Goal: Information Seeking & Learning: Learn about a topic

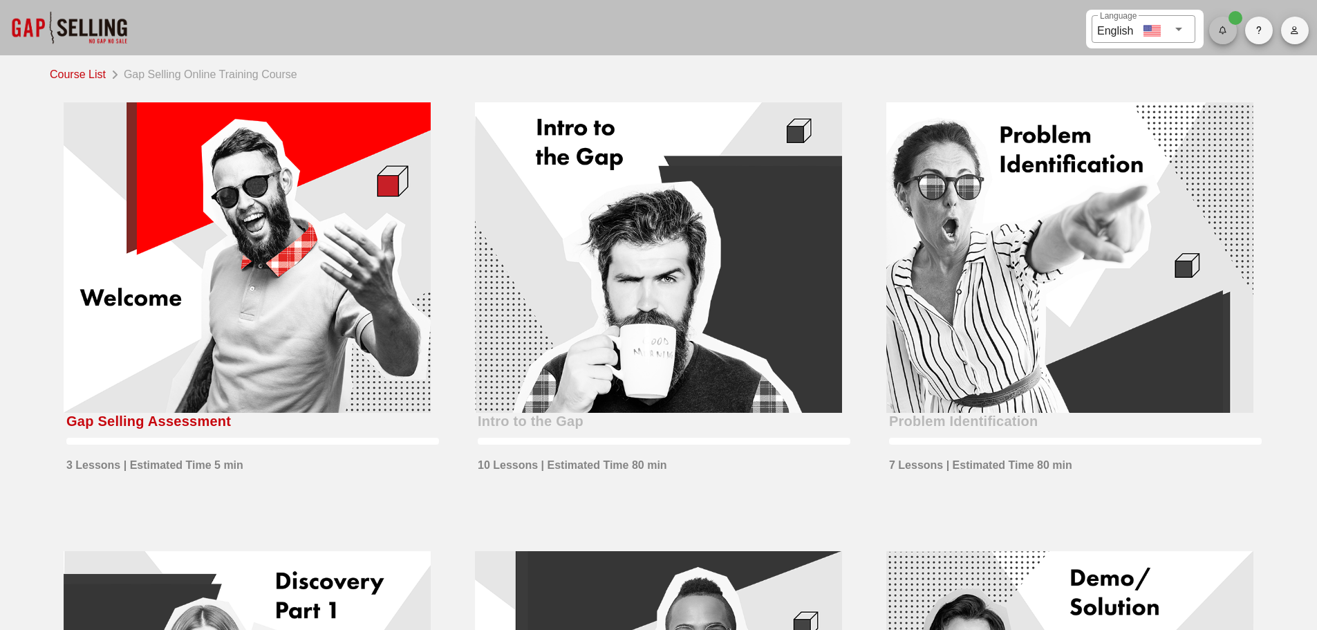
click at [1226, 29] on icon "button" at bounding box center [1223, 30] width 9 height 8
click at [1234, 82] on div "All caught up!" at bounding box center [1254, 74] width 67 height 30
click at [91, 24] on div at bounding box center [69, 27] width 138 height 55
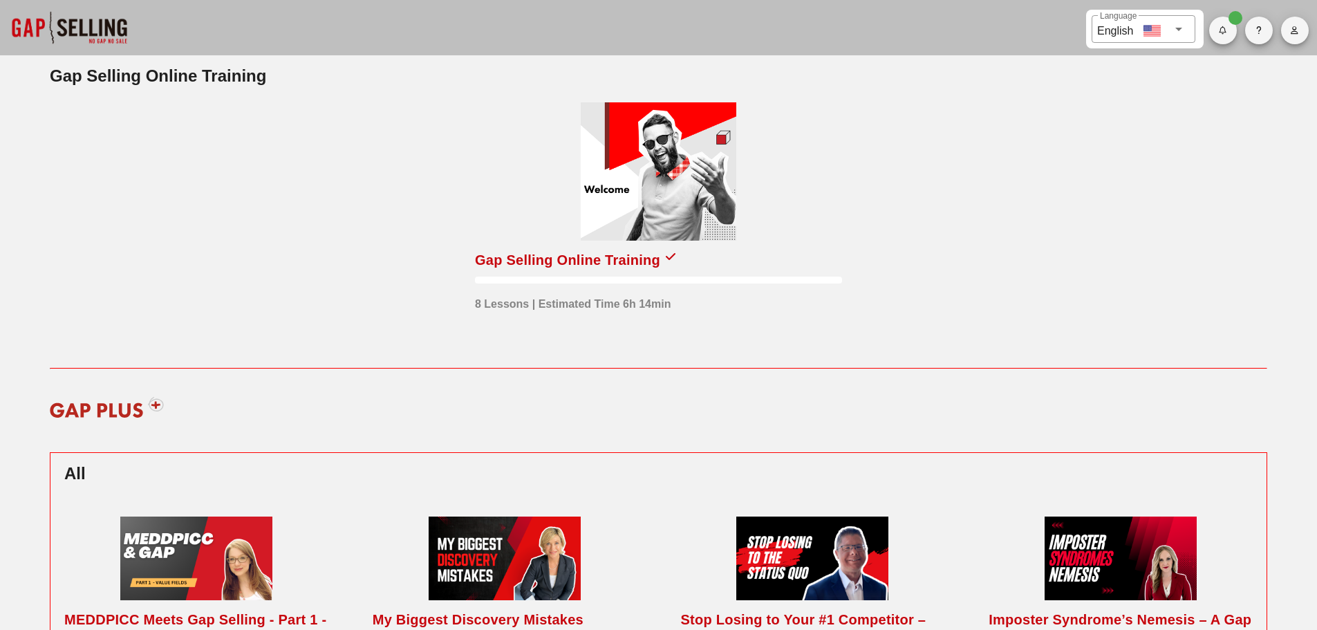
click at [1296, 33] on icon "button" at bounding box center [1294, 30] width 9 height 8
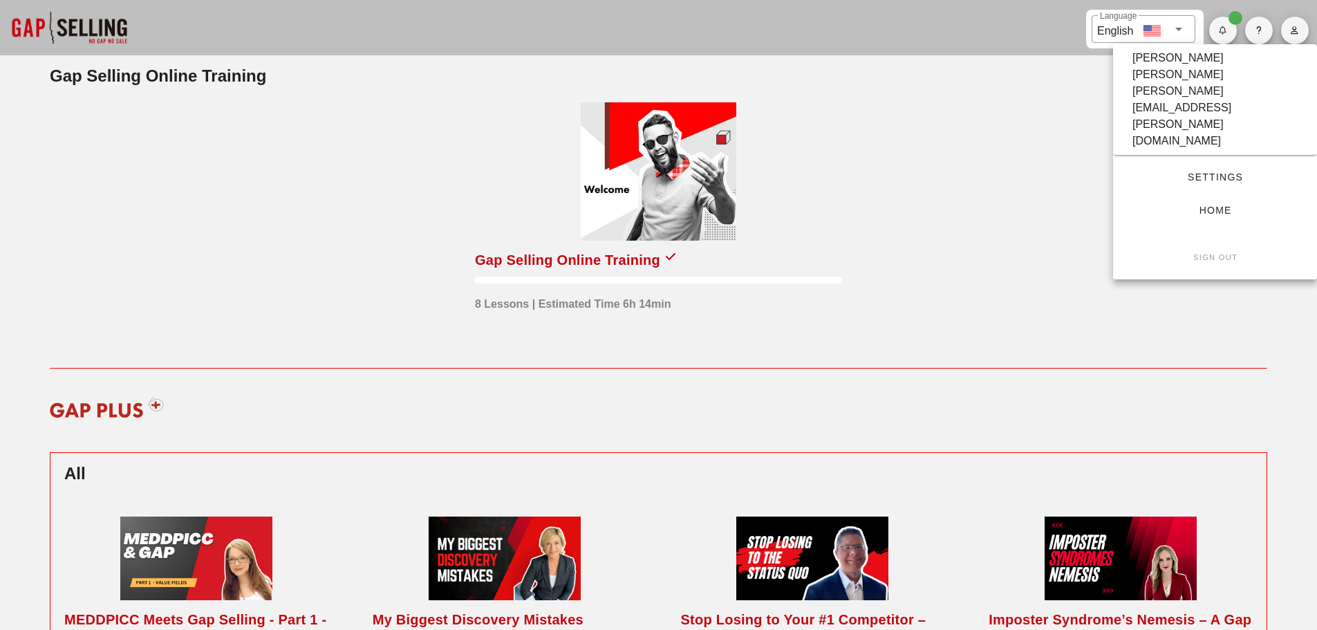
click at [1296, 33] on icon "button" at bounding box center [1294, 30] width 9 height 8
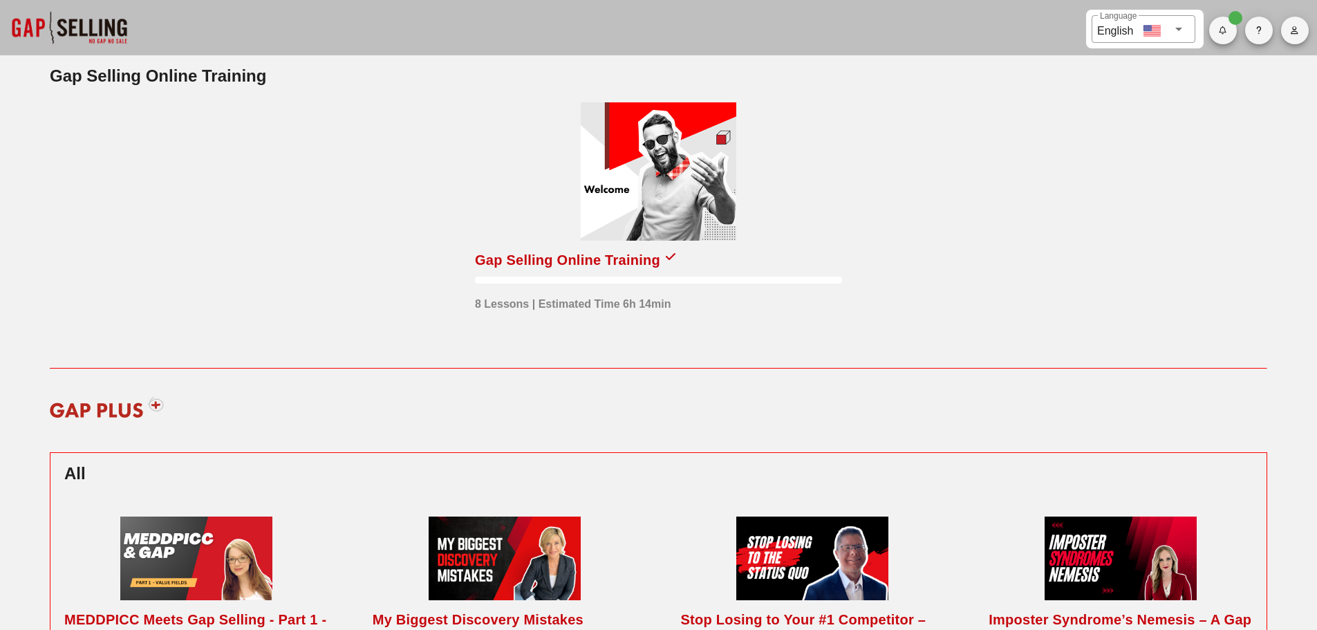
click at [535, 277] on div at bounding box center [658, 280] width 367 height 7
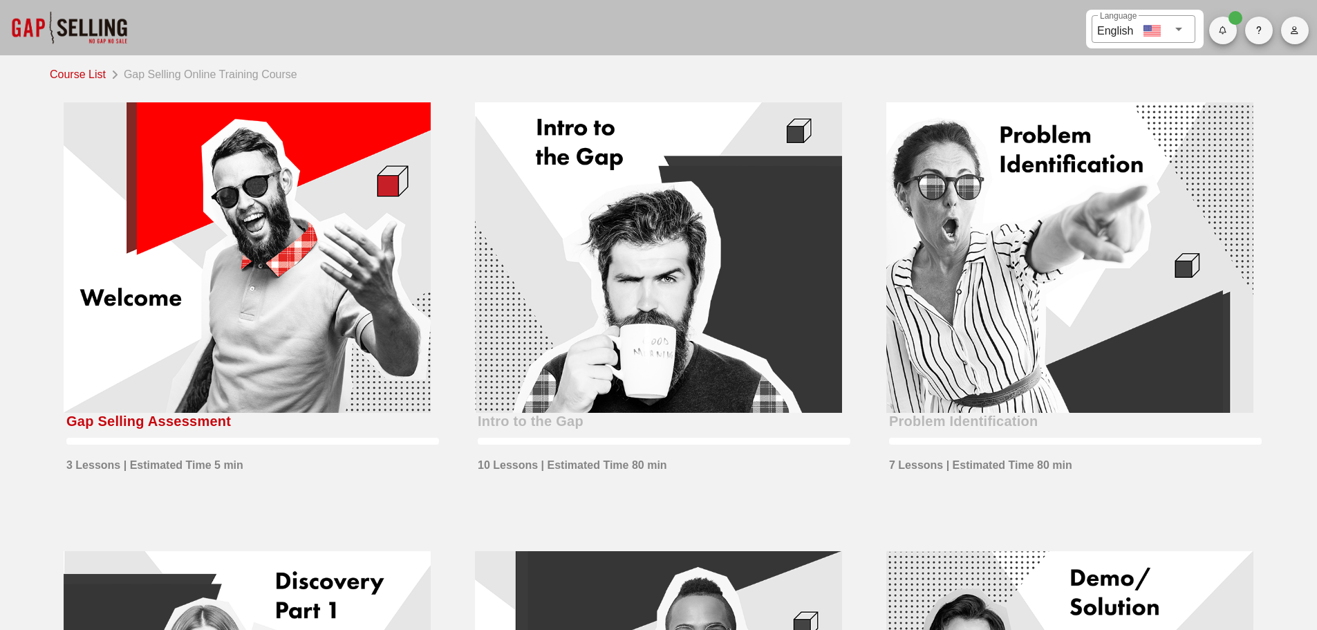
click at [39, 29] on div at bounding box center [69, 27] width 138 height 55
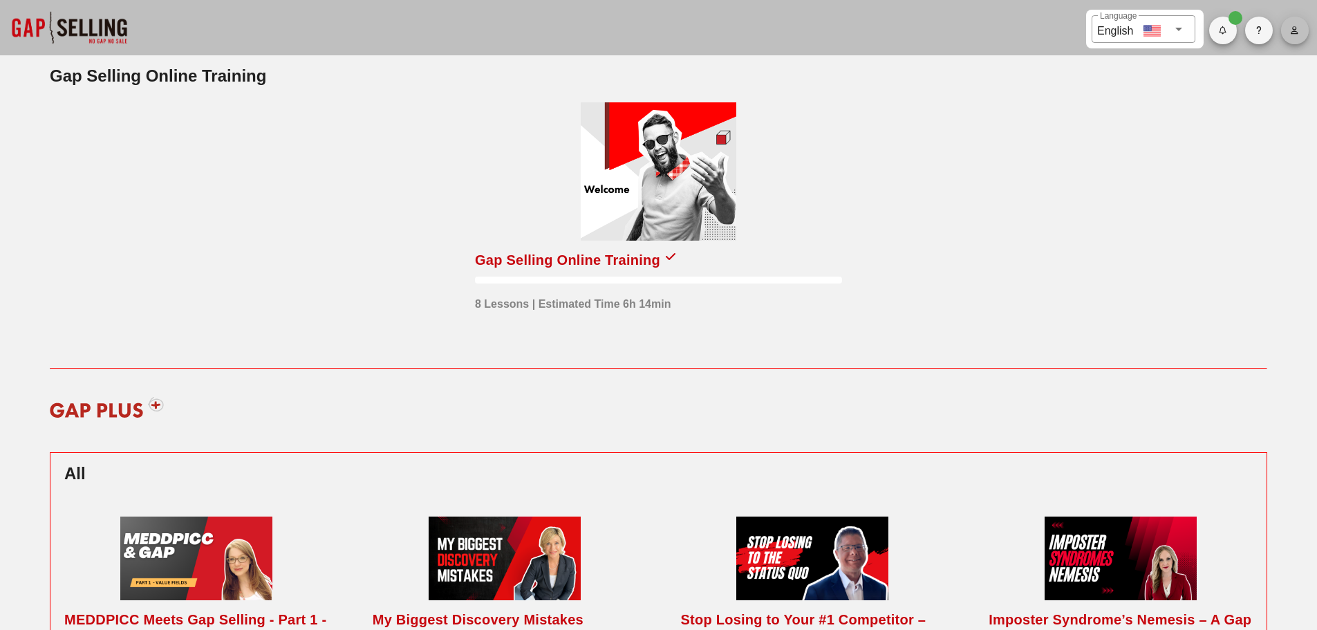
click at [1295, 28] on icon "button" at bounding box center [1294, 30] width 9 height 8
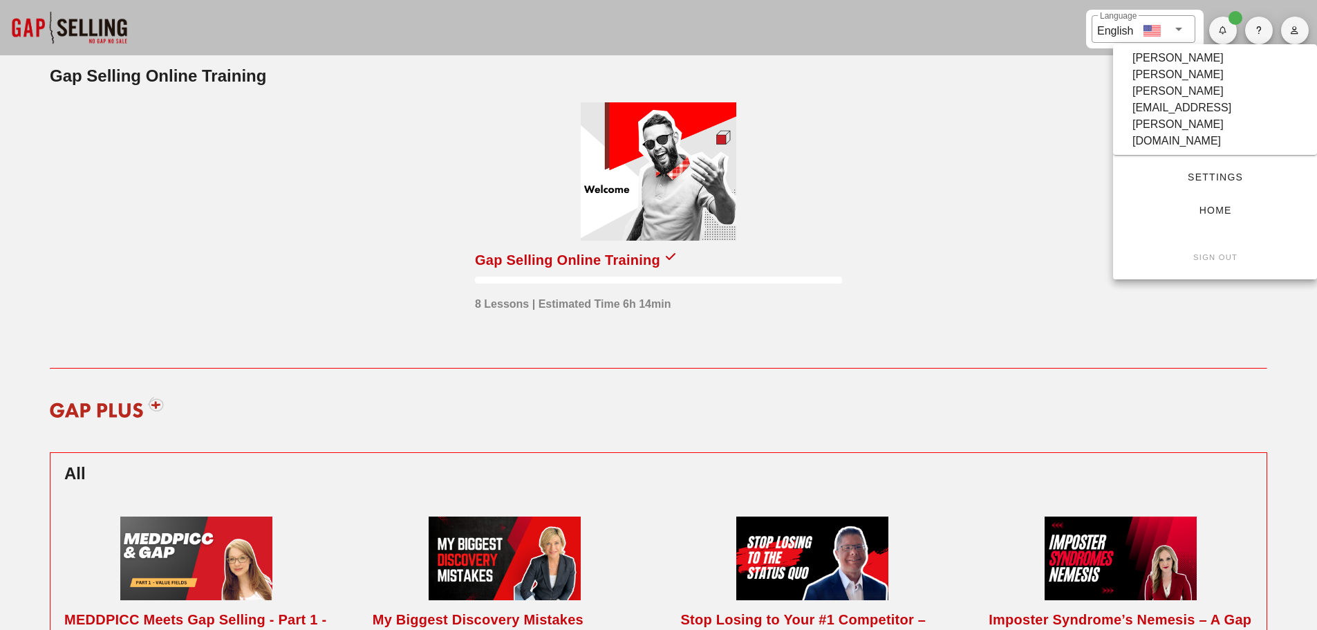
click at [1203, 172] on span "Settings" at bounding box center [1216, 177] width 160 height 11
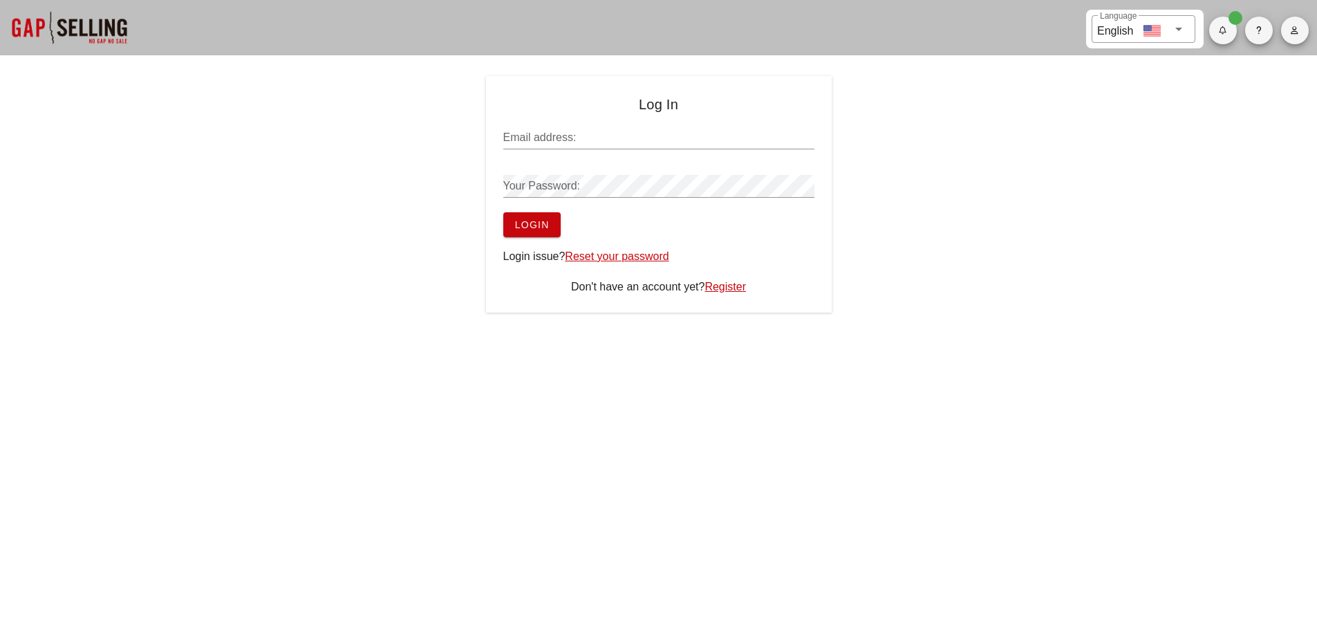
type input "[PERSON_NAME][EMAIL_ADDRESS][PERSON_NAME][DOMAIN_NAME]"
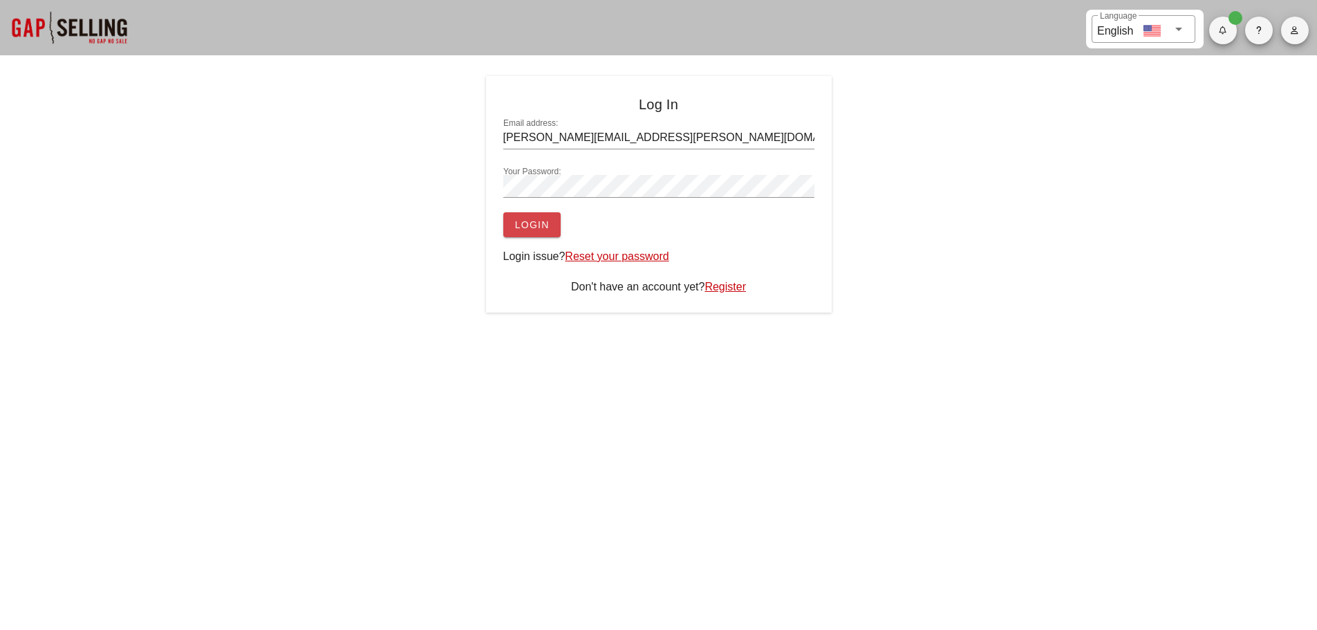
click at [526, 223] on span "Login" at bounding box center [532, 224] width 35 height 11
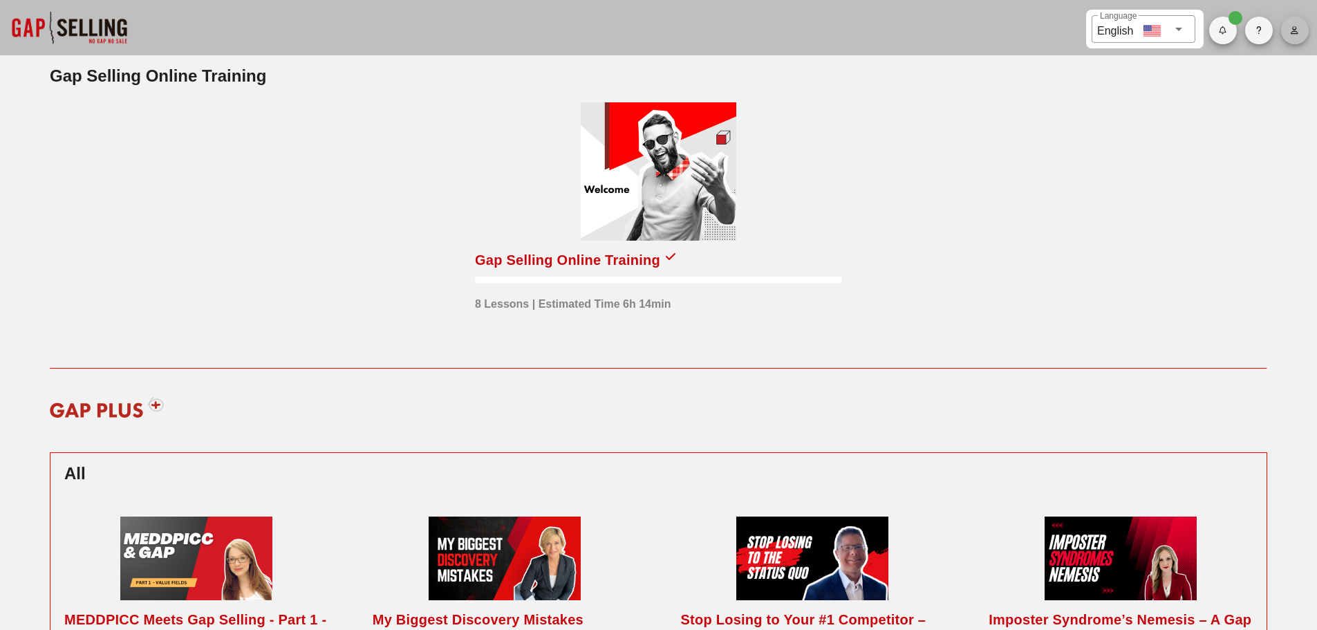
click at [1299, 33] on icon "button" at bounding box center [1294, 30] width 9 height 8
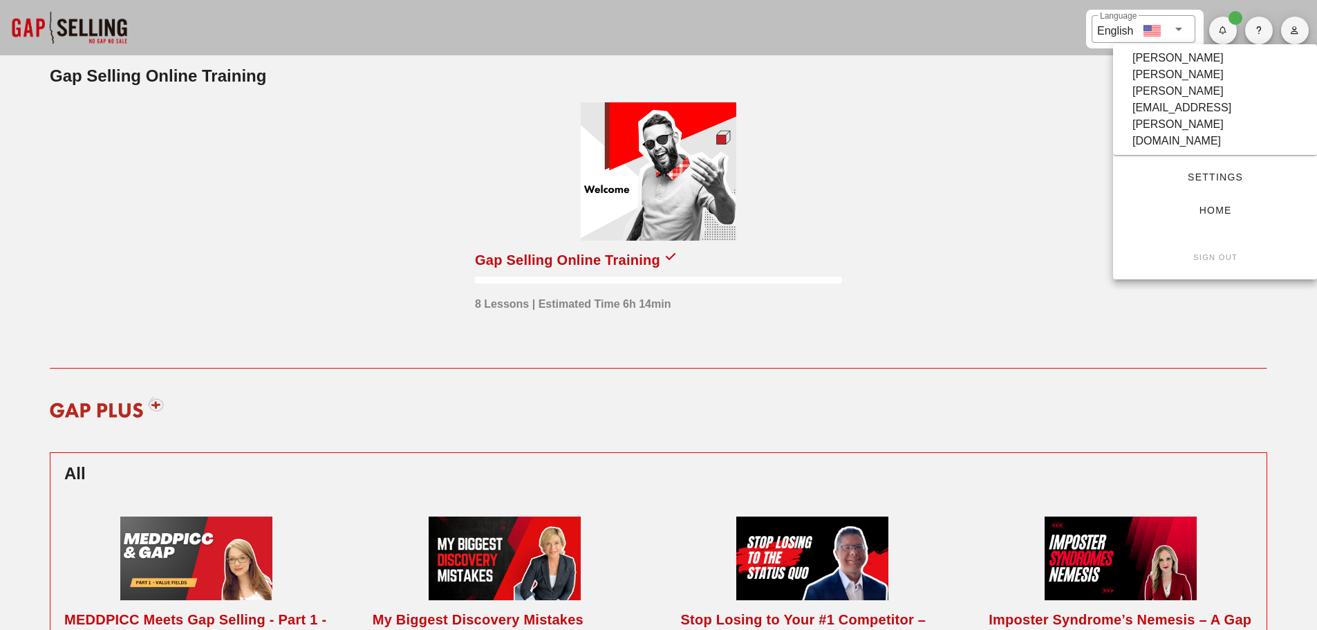
click at [1226, 172] on span "Settings" at bounding box center [1216, 177] width 160 height 11
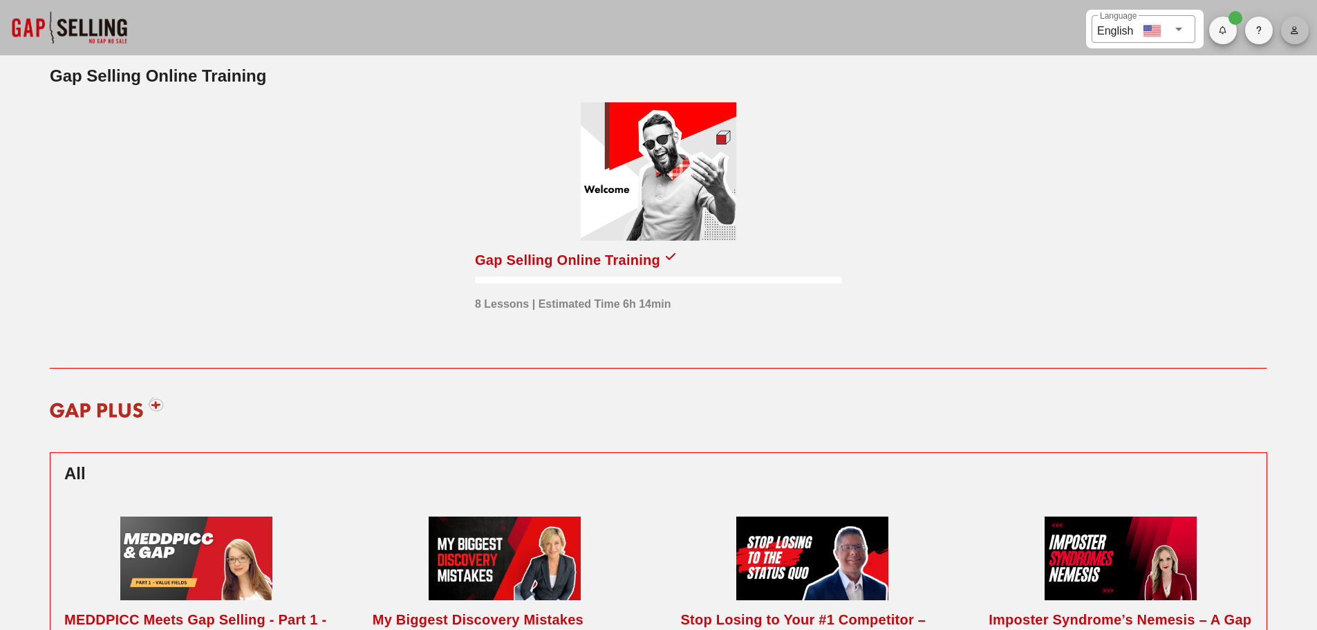
click at [1301, 28] on span "button" at bounding box center [1295, 30] width 28 height 8
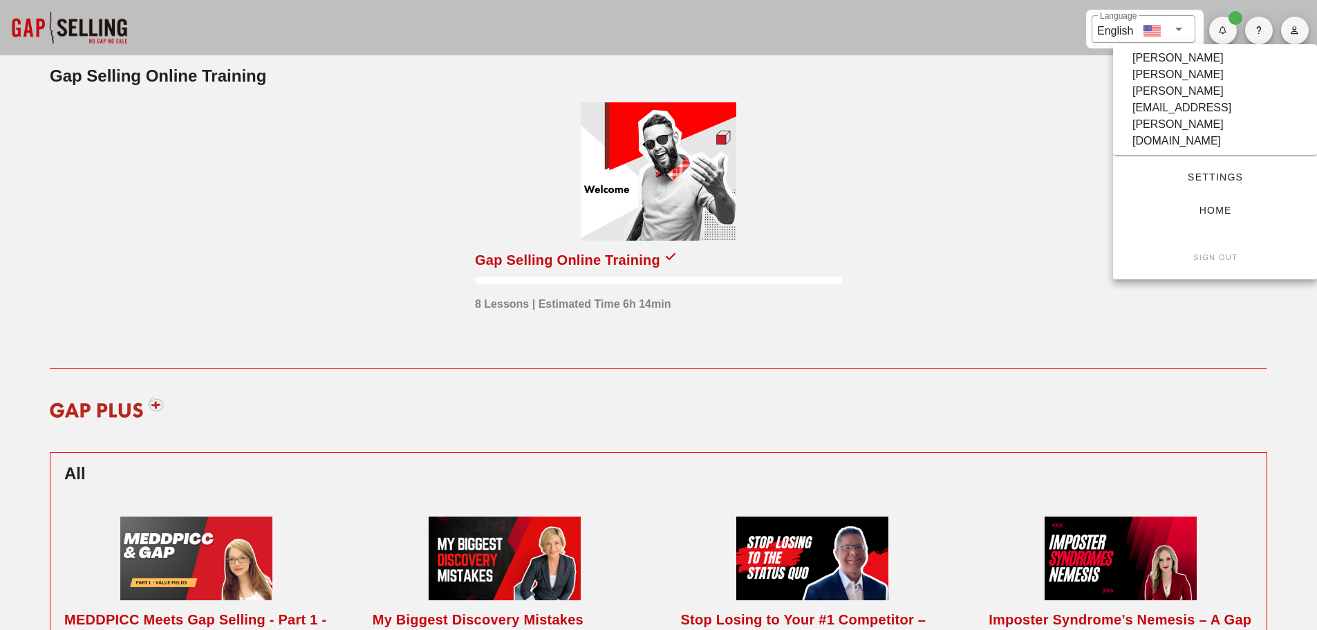
click at [1207, 172] on span "Settings" at bounding box center [1216, 177] width 160 height 11
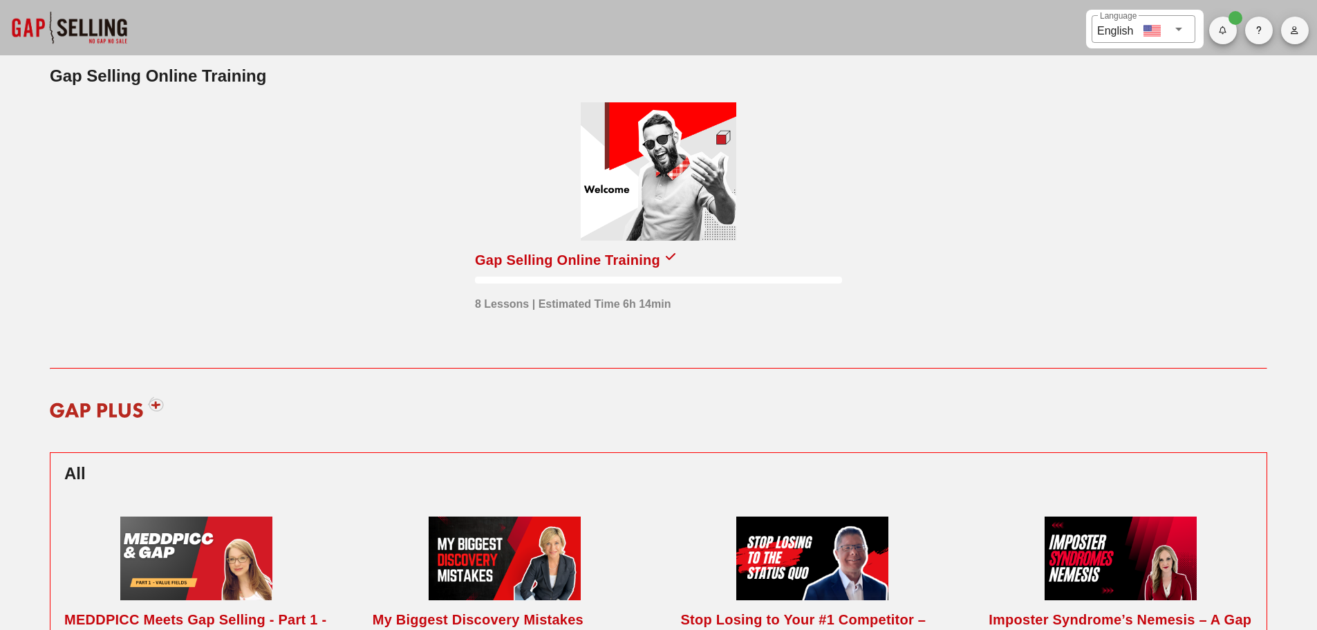
click at [705, 155] on div at bounding box center [659, 171] width 156 height 138
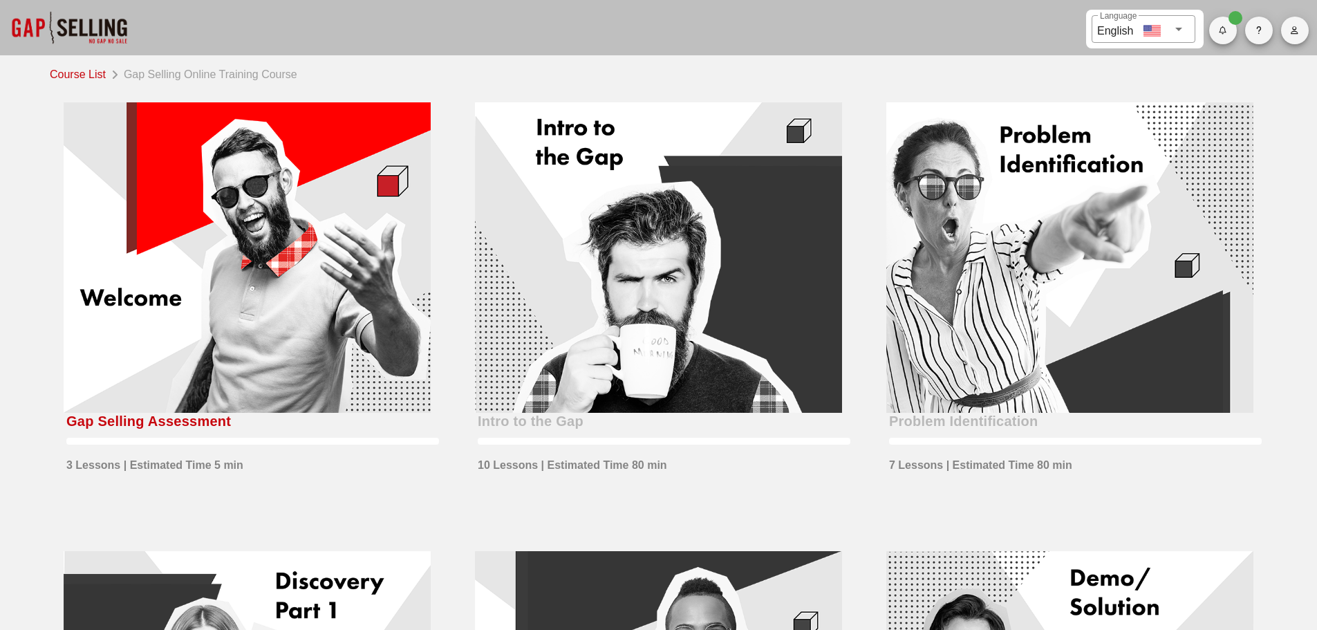
click at [269, 322] on div at bounding box center [247, 257] width 367 height 311
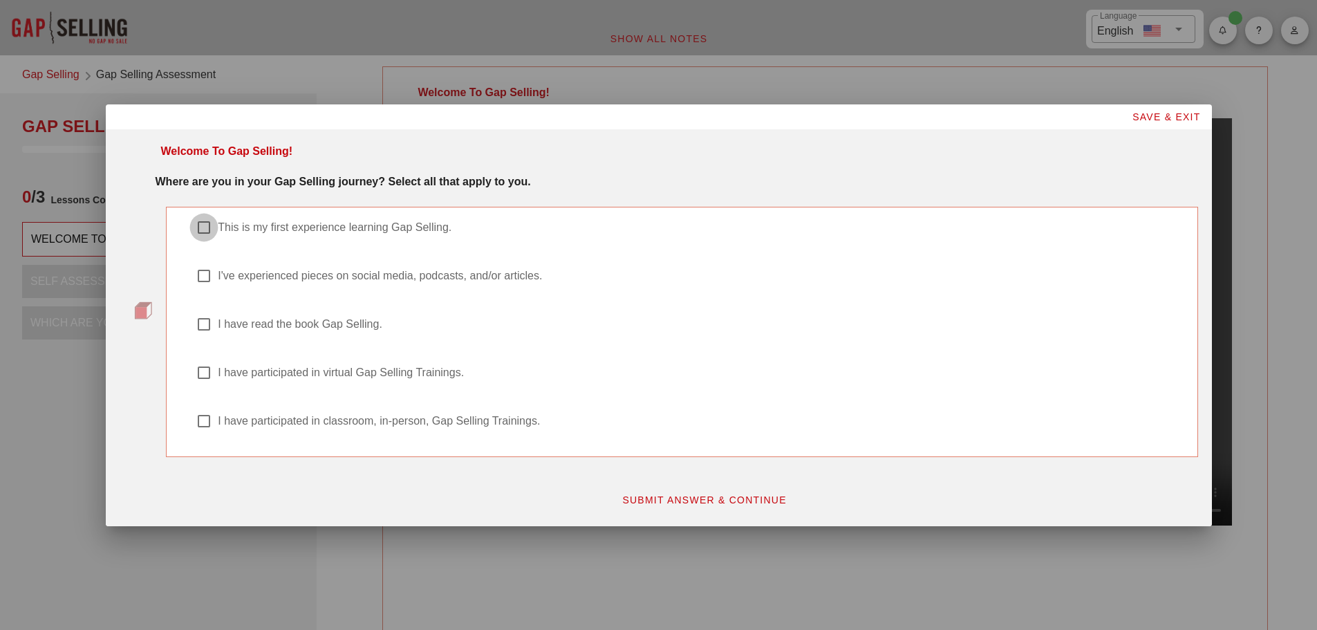
click at [203, 230] on div at bounding box center [204, 228] width 24 height 24
checkbox input "true"
click at [721, 500] on span "SUBMIT ANSWER & CONTINUE" at bounding box center [704, 499] width 165 height 11
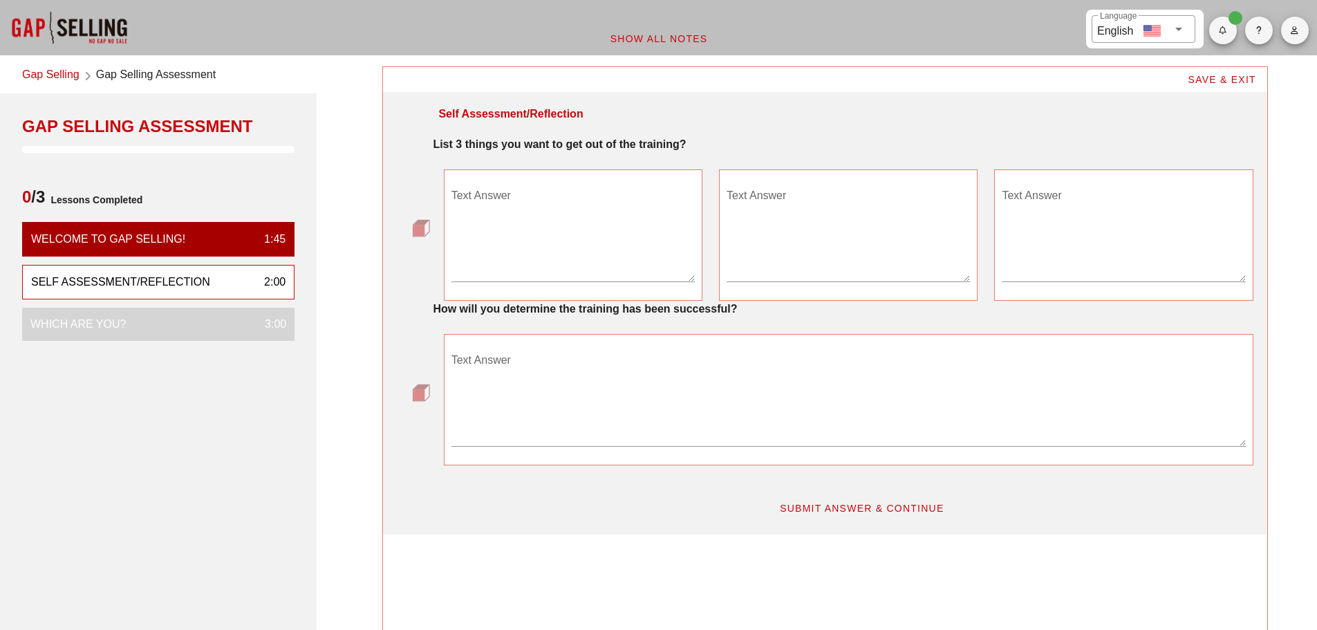
click at [488, 272] on textarea "Text Answer" at bounding box center [573, 233] width 243 height 97
click at [808, 221] on textarea "Text Answer" at bounding box center [848, 233] width 243 height 97
drag, startPoint x: 497, startPoint y: 192, endPoint x: 452, endPoint y: 189, distance: 44.3
click at [452, 189] on textarea "Retained learning" at bounding box center [573, 233] width 243 height 97
drag, startPoint x: 502, startPoint y: 191, endPoint x: 478, endPoint y: 188, distance: 24.4
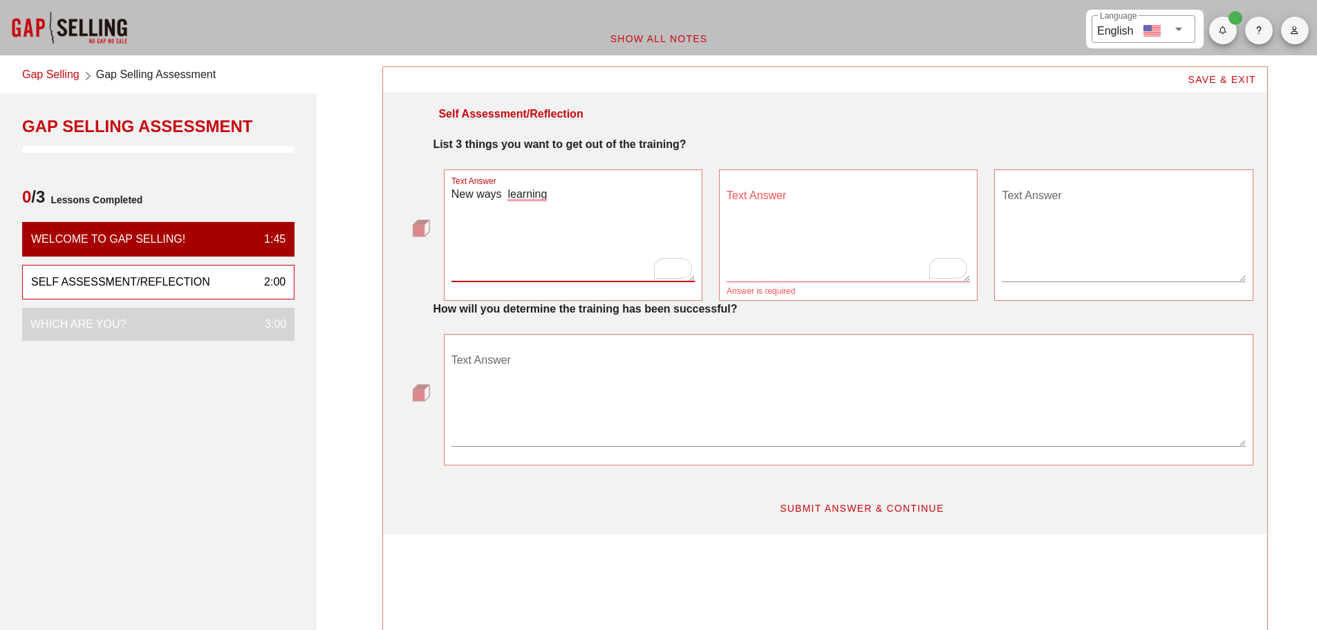
click at [478, 188] on textarea "New ways learning" at bounding box center [573, 233] width 243 height 97
click at [517, 195] on textarea "New learning" at bounding box center [573, 233] width 243 height 97
type textarea "New learnings"
click at [777, 201] on textarea "Text Answer" at bounding box center [848, 233] width 243 height 97
type textarea "Confidence"
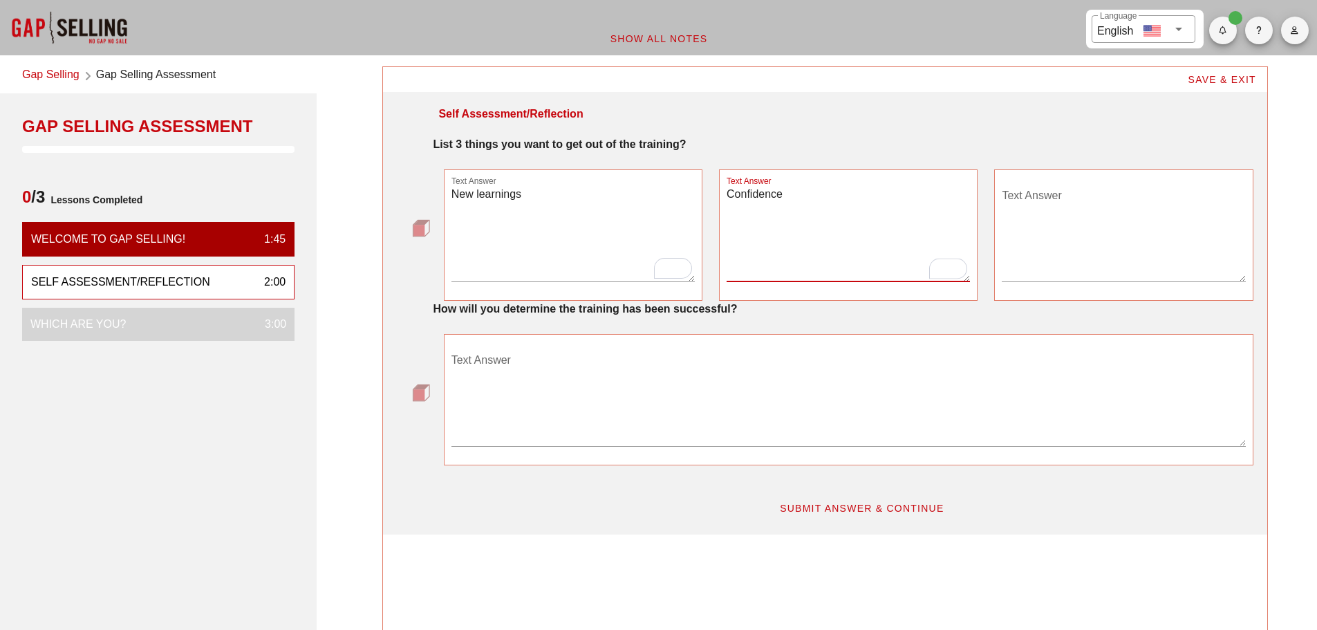
click at [1048, 188] on textarea "Text Answer" at bounding box center [1123, 233] width 243 height 97
type textarea "Support"
click at [589, 382] on textarea "Text Answer" at bounding box center [849, 397] width 795 height 97
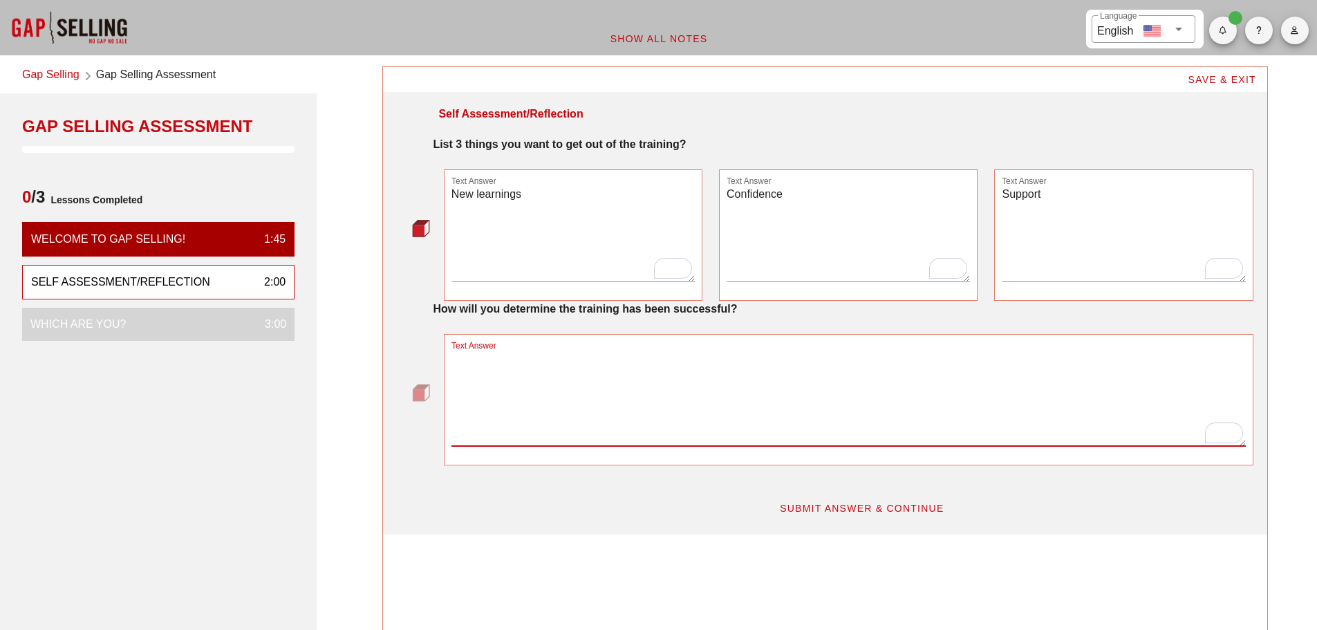
click at [463, 357] on textarea "Text Answer" at bounding box center [849, 397] width 795 height 97
click at [645, 358] on textarea "Retention of the learnings and real use in the field" at bounding box center [849, 397] width 795 height 97
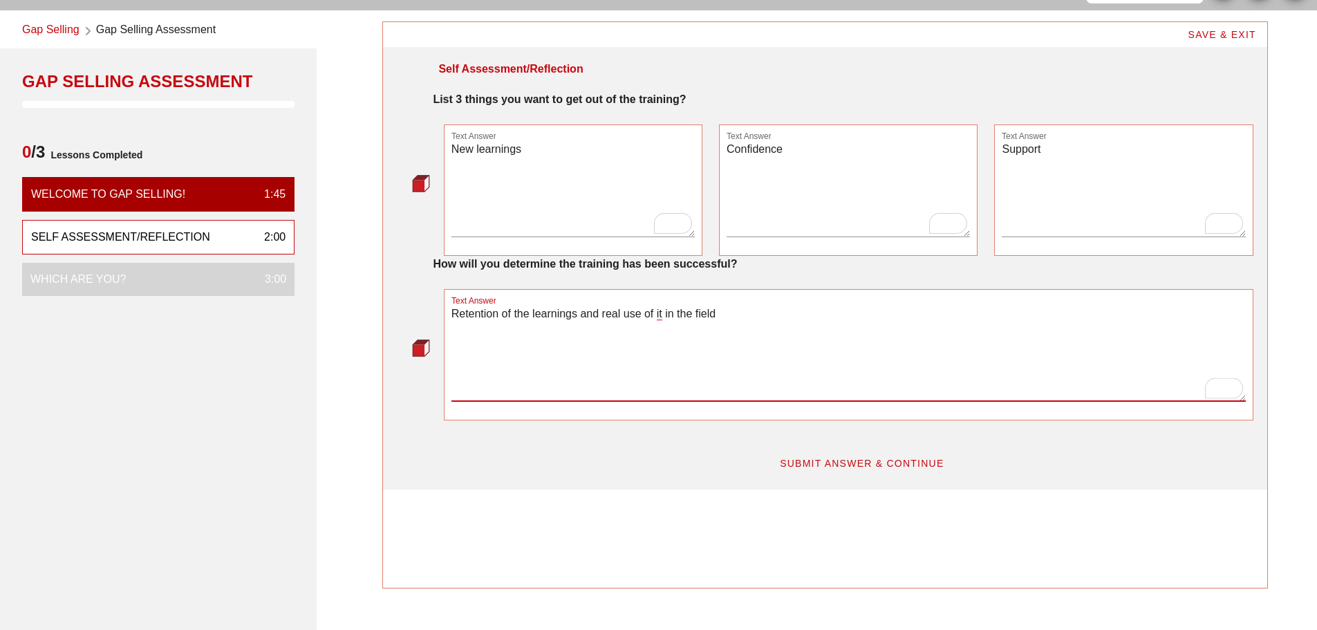
scroll to position [69, 0]
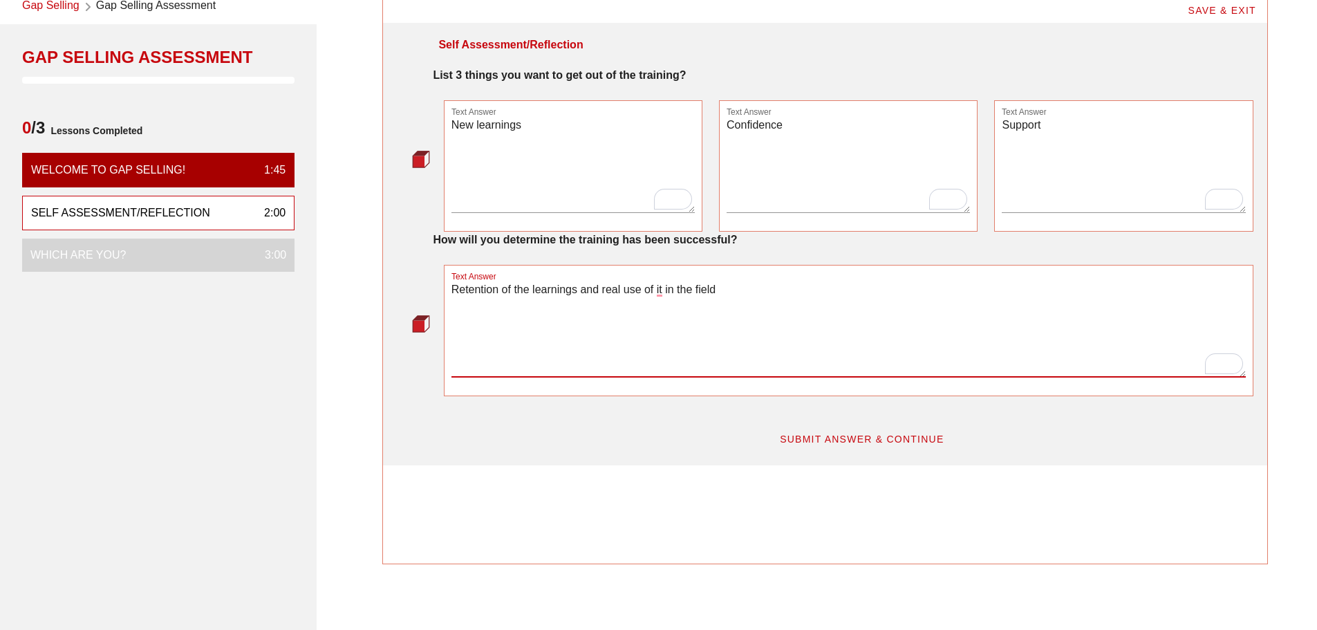
type textarea "Retention of the learnings and real use of it in the field"
click at [851, 435] on span "SUBMIT ANSWER & CONTINUE" at bounding box center [861, 439] width 165 height 11
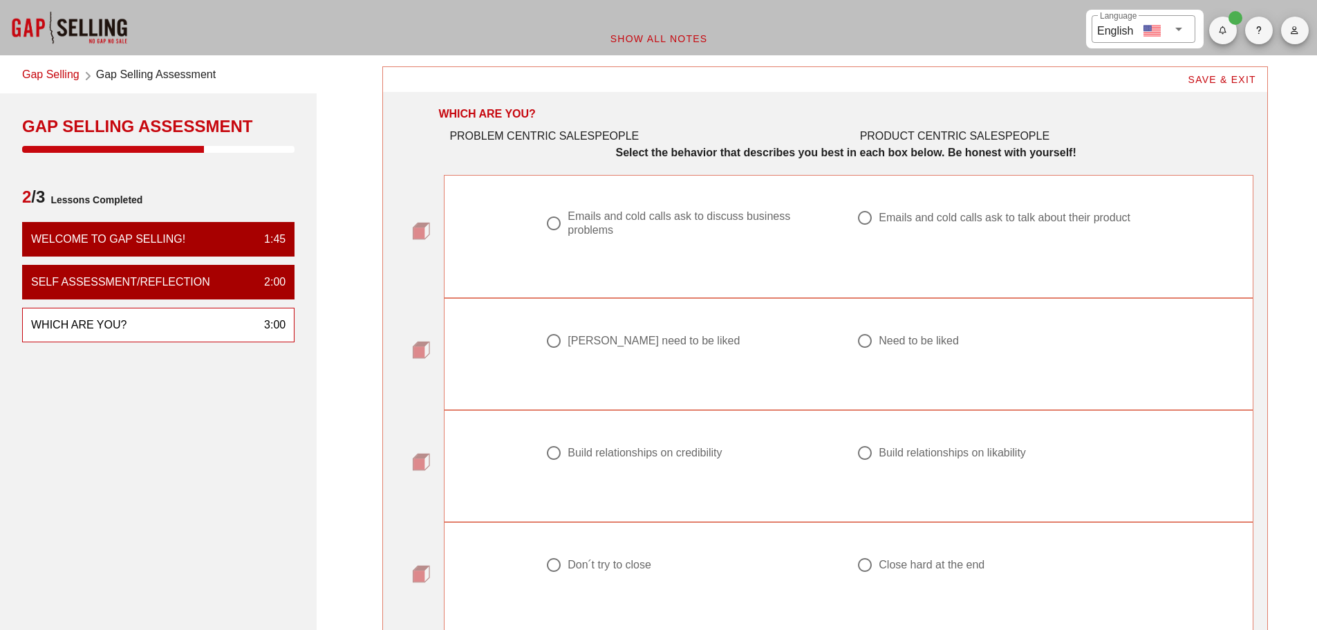
click at [557, 452] on div at bounding box center [554, 453] width 24 height 24
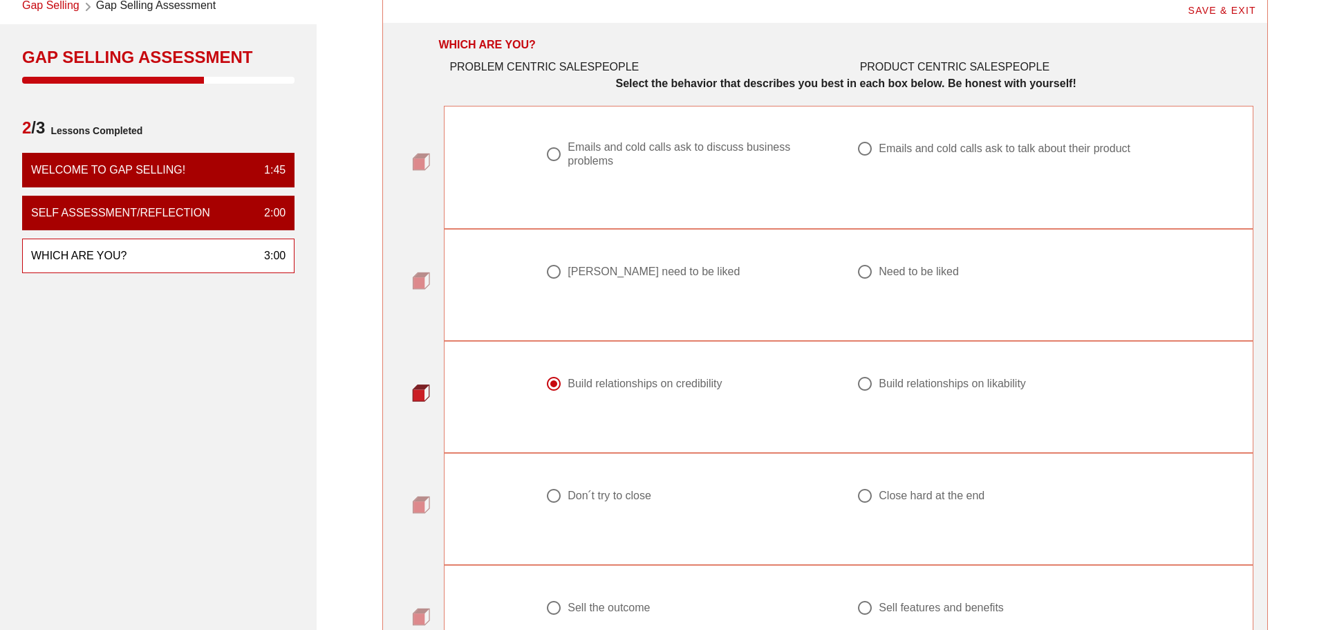
click at [867, 387] on div at bounding box center [865, 384] width 24 height 24
radio input "false"
radio input "true"
click at [551, 383] on div at bounding box center [554, 384] width 24 height 24
radio input "true"
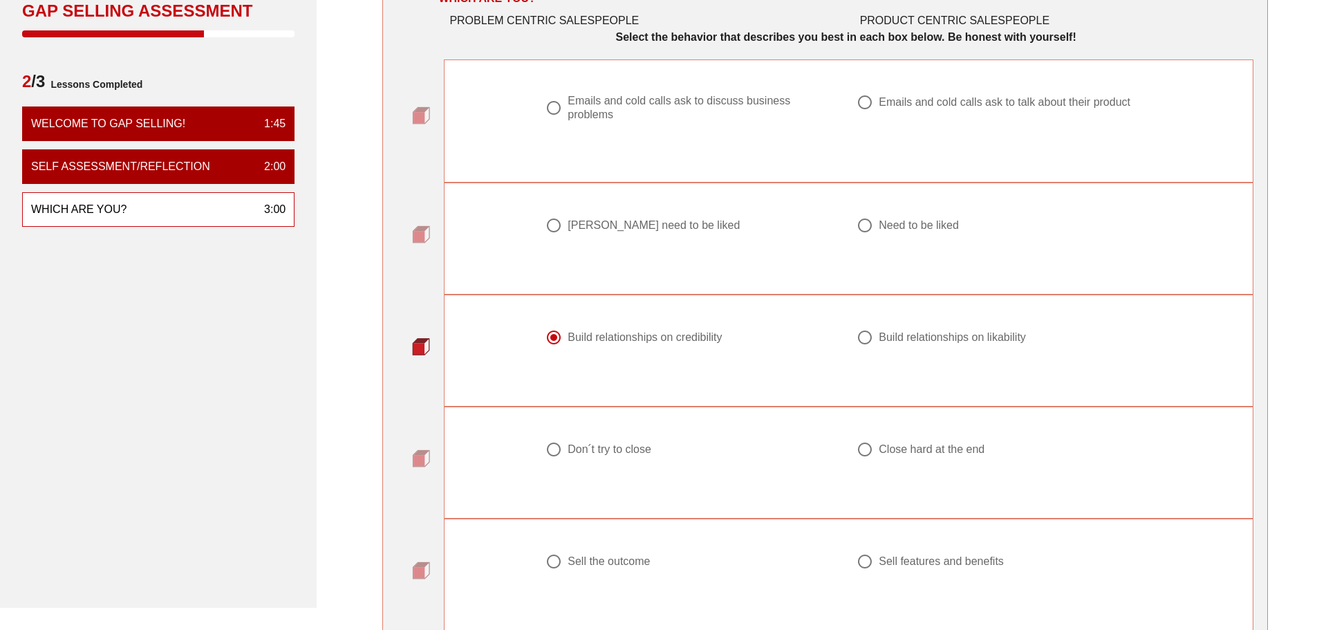
scroll to position [138, 0]
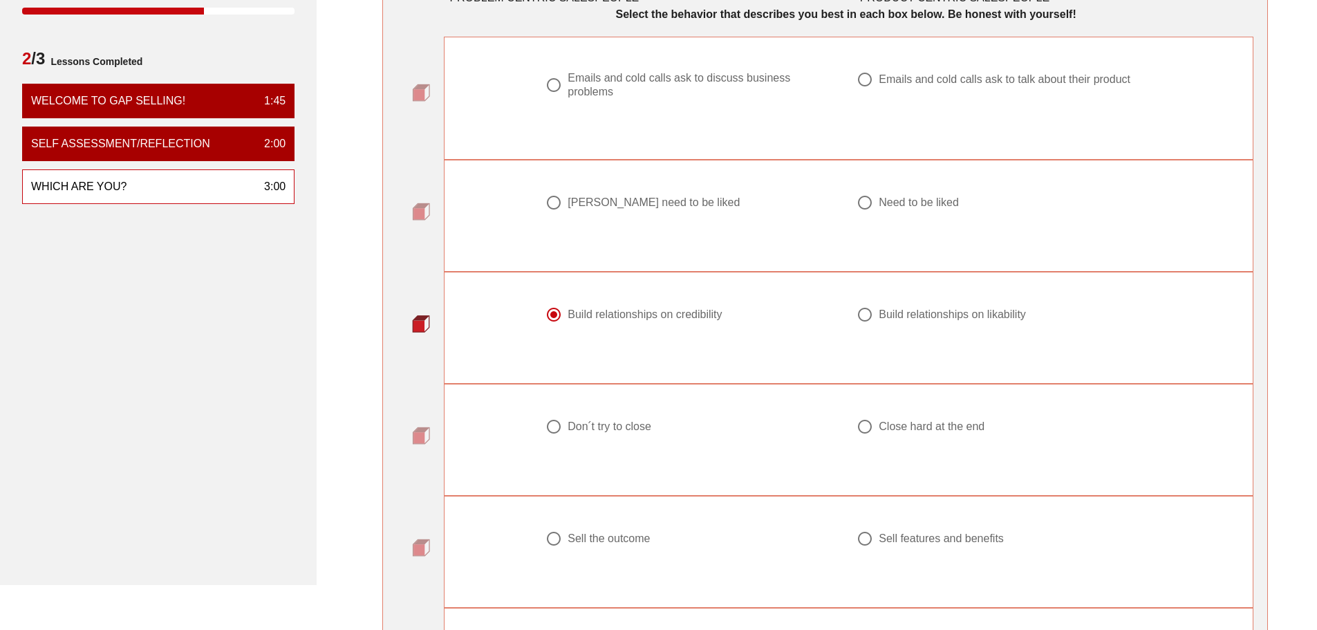
click at [862, 428] on div at bounding box center [865, 427] width 24 height 24
radio input "true"
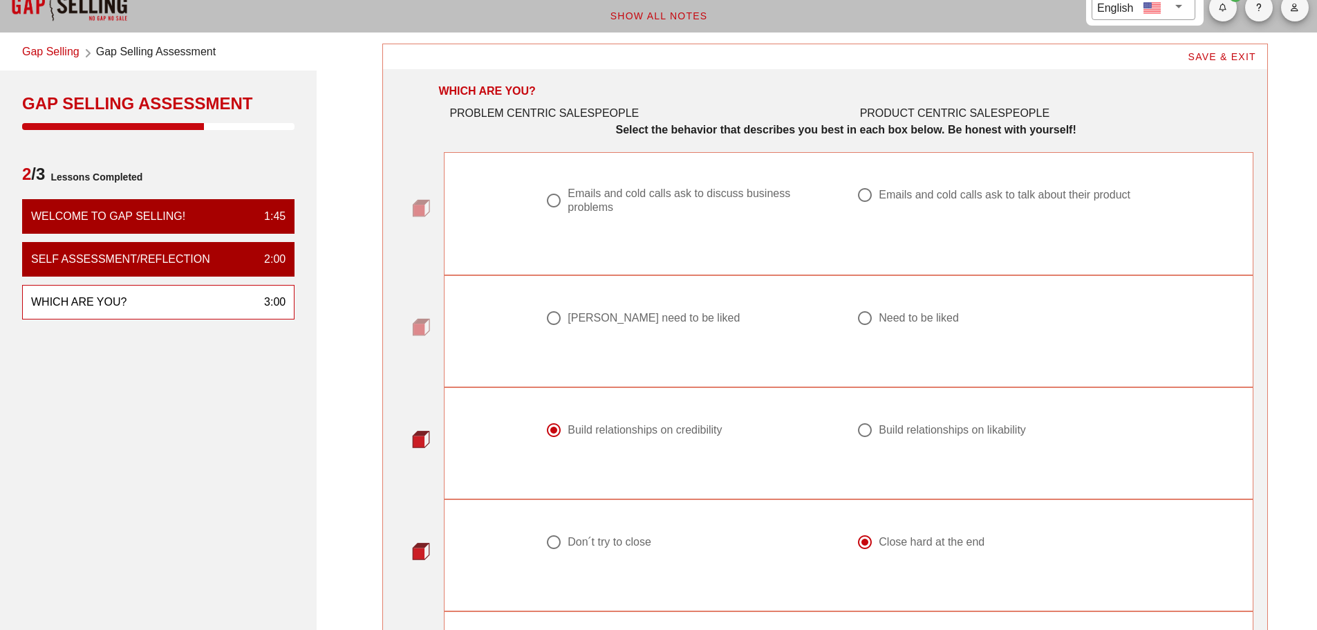
scroll to position [0, 0]
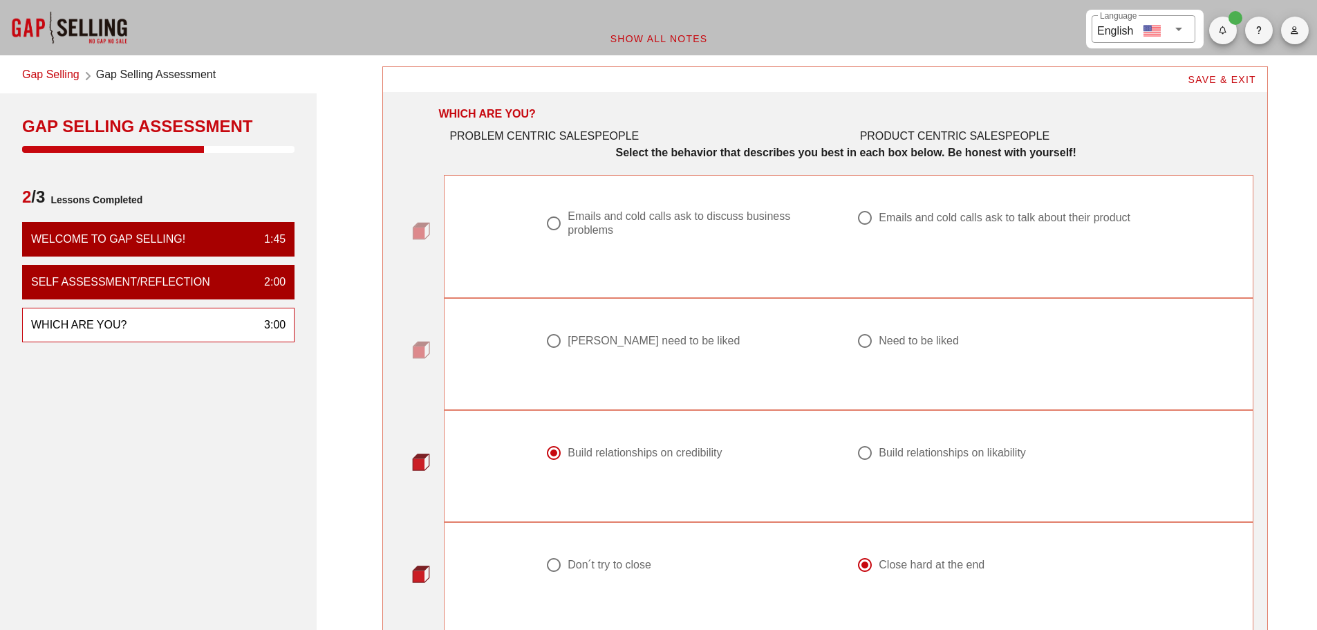
click at [555, 222] on div at bounding box center [554, 224] width 24 height 24
radio input "true"
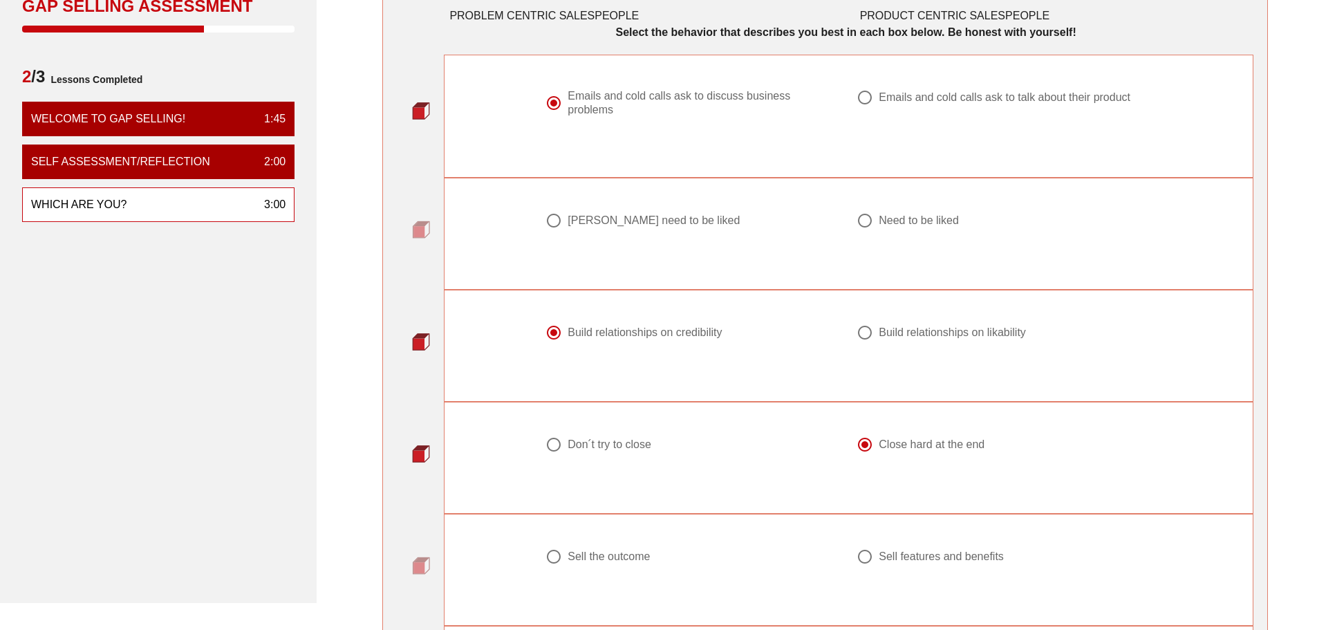
scroll to position [138, 0]
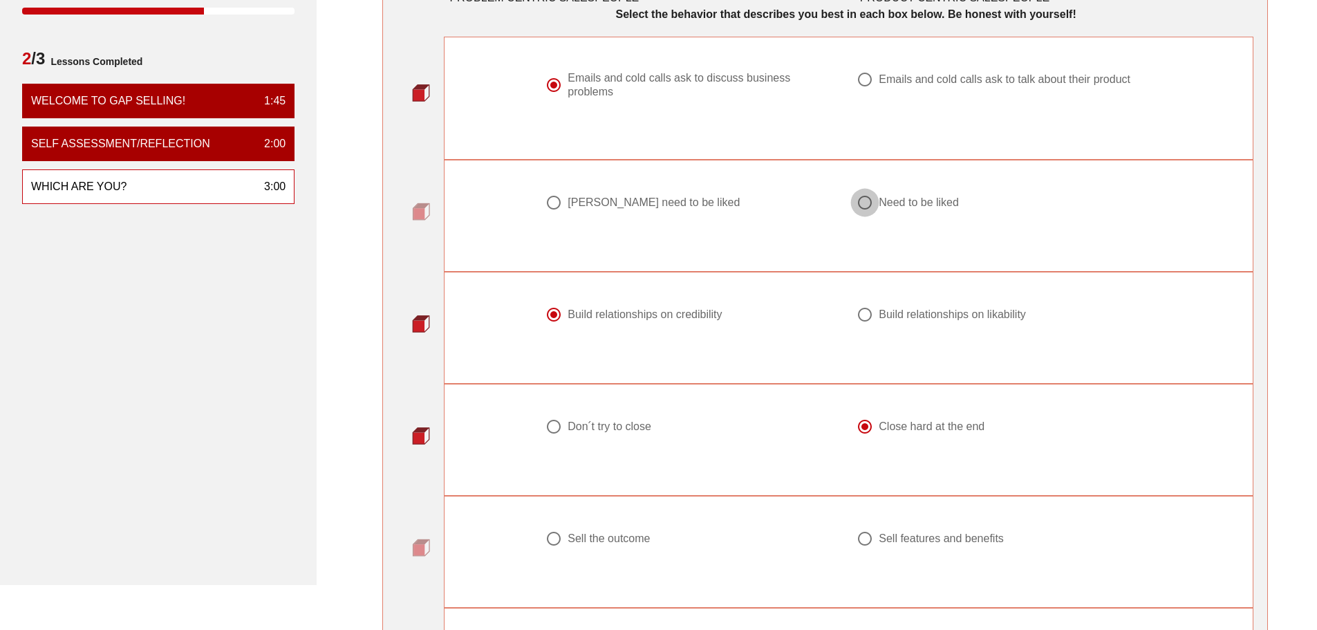
click at [864, 207] on div at bounding box center [865, 203] width 24 height 24
radio input "true"
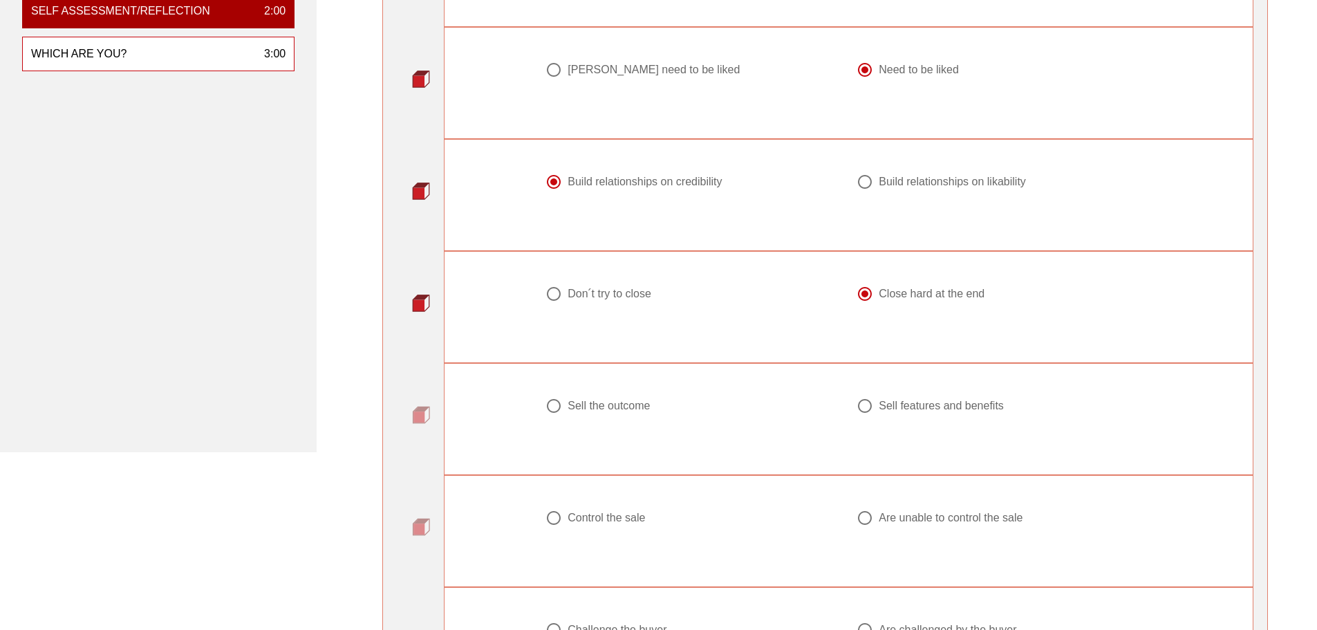
scroll to position [277, 0]
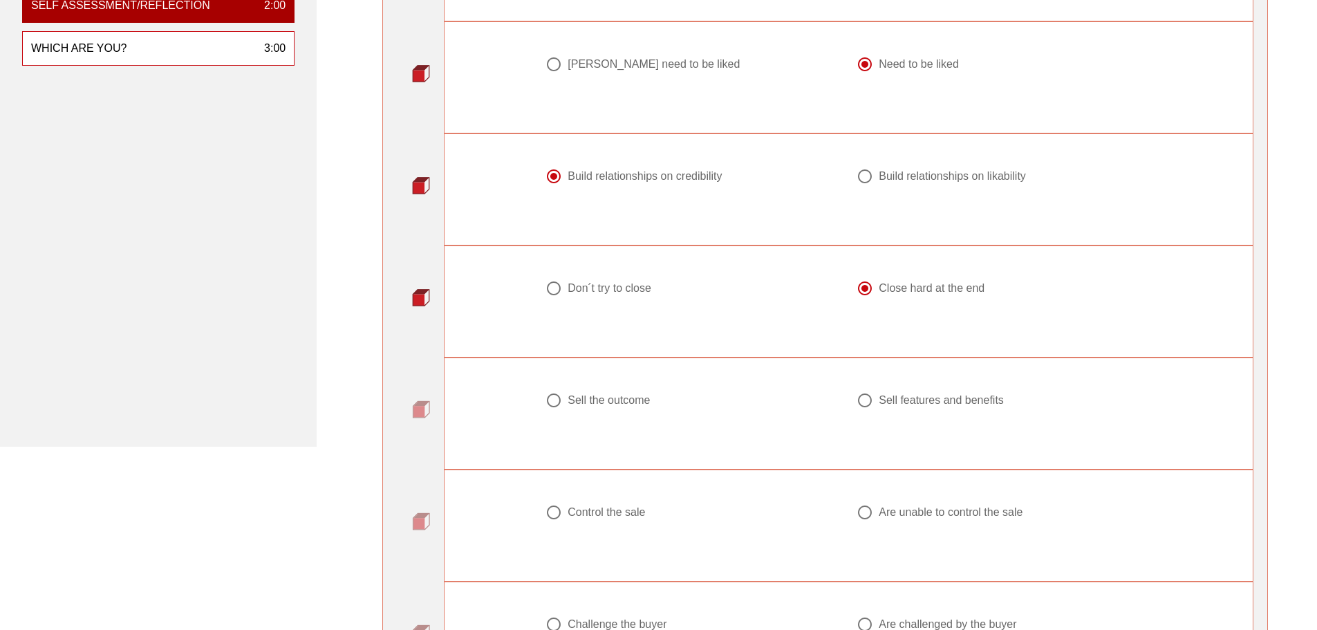
click at [552, 400] on div at bounding box center [554, 401] width 24 height 24
radio input "true"
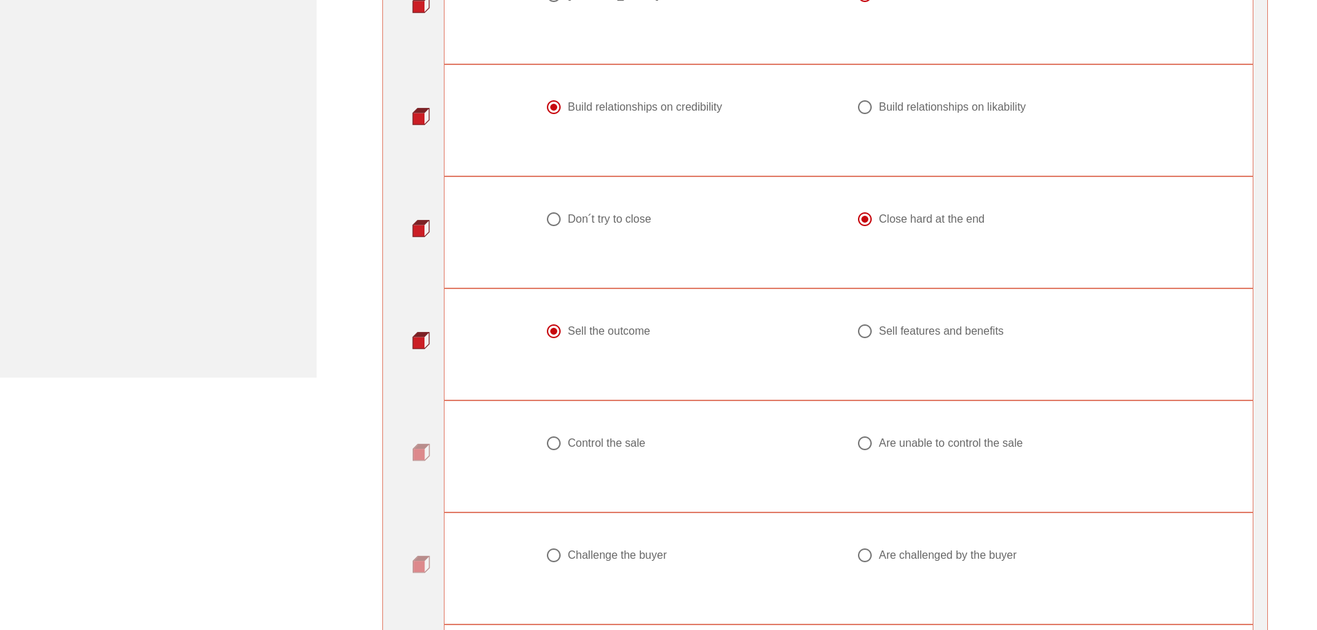
scroll to position [415, 0]
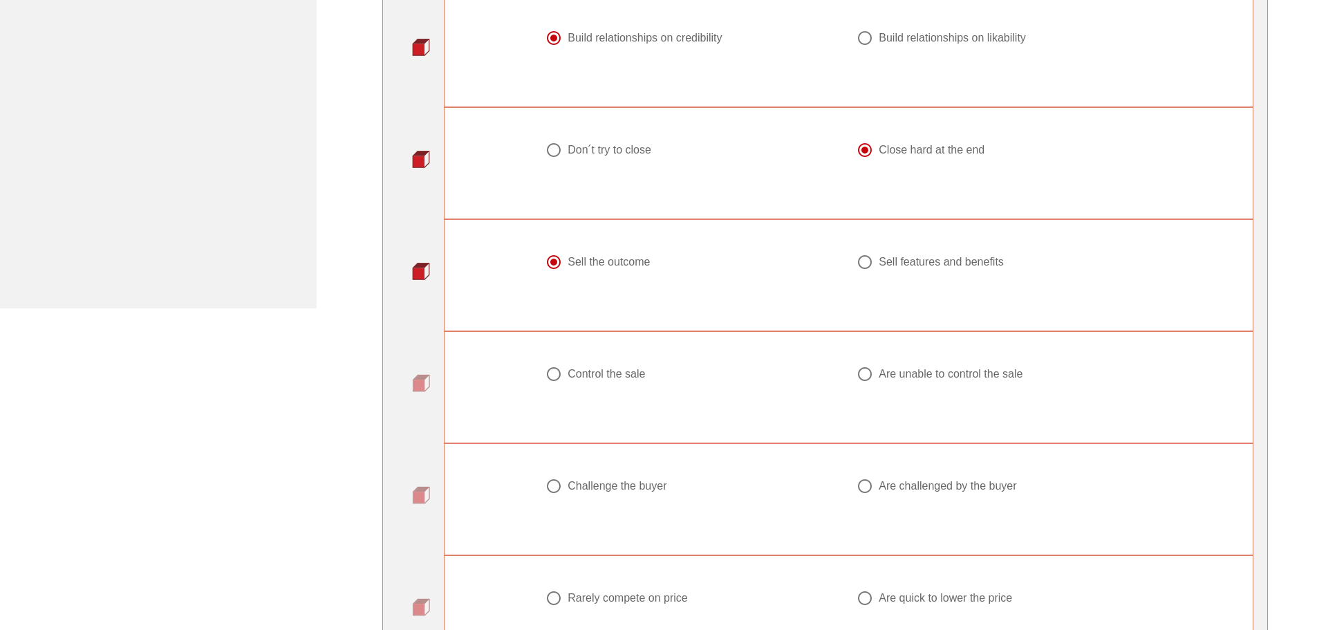
click at [554, 379] on div at bounding box center [554, 374] width 24 height 24
radio input "true"
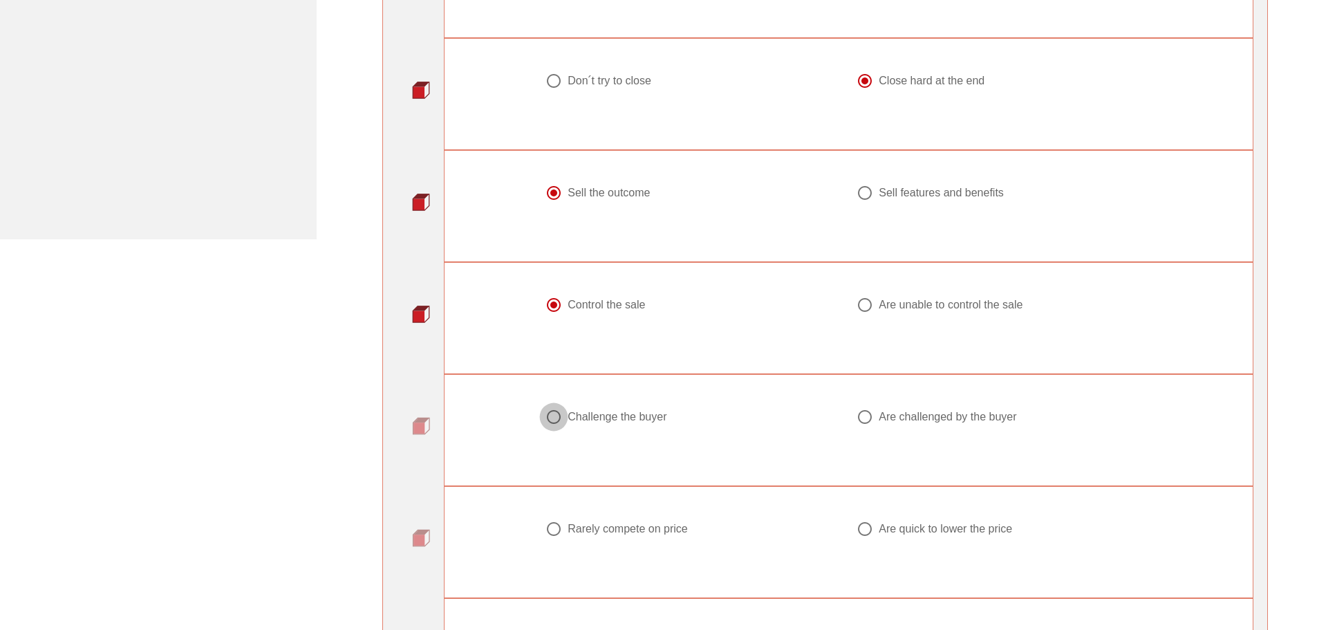
click at [557, 420] on div at bounding box center [554, 417] width 24 height 24
radio input "true"
click at [556, 529] on div at bounding box center [554, 529] width 24 height 24
radio input "true"
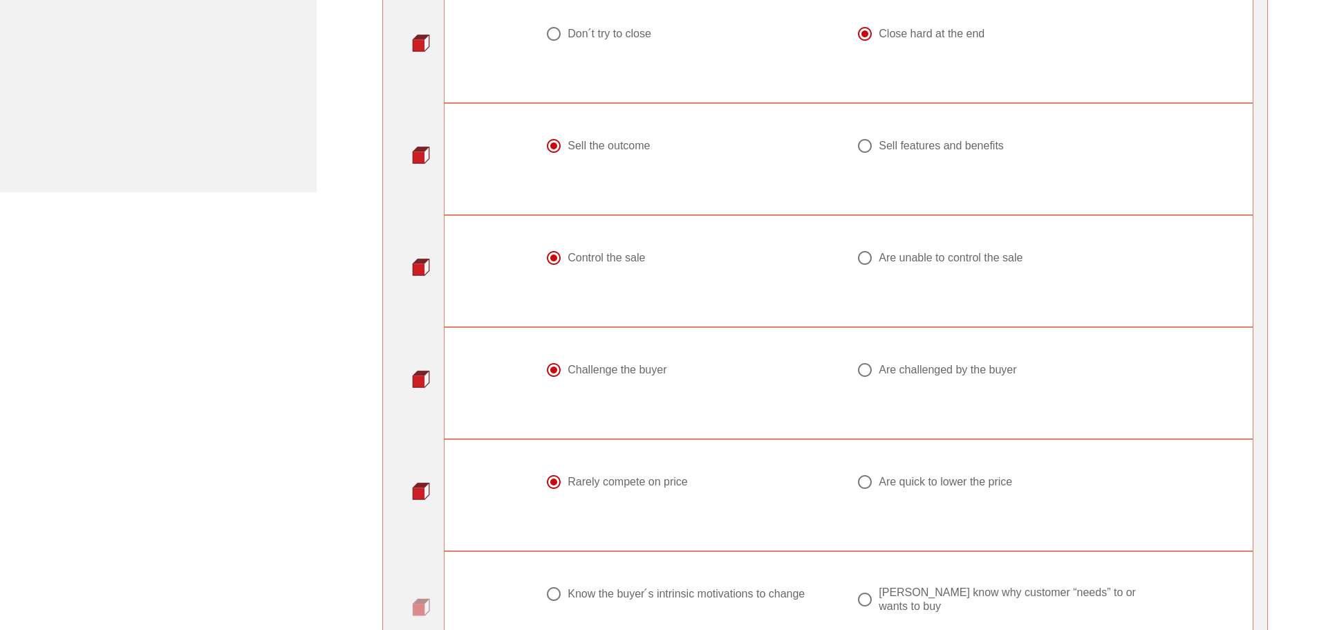
scroll to position [622, 0]
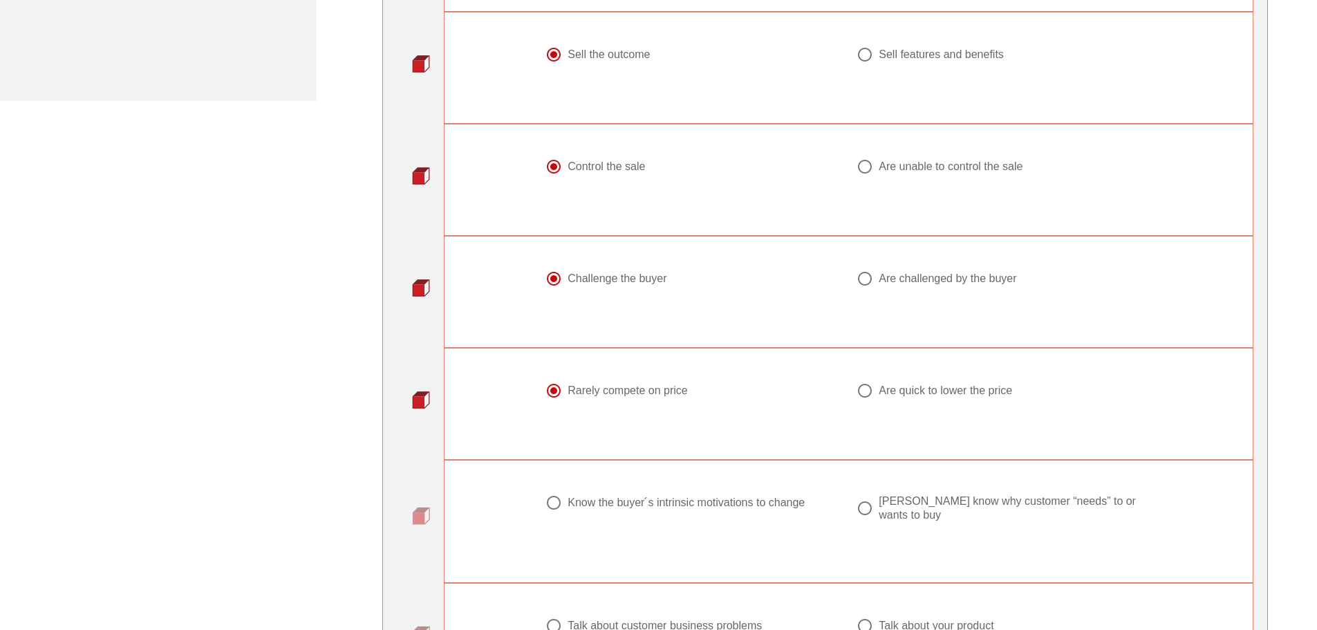
click at [546, 506] on div at bounding box center [554, 503] width 24 height 24
radio input "true"
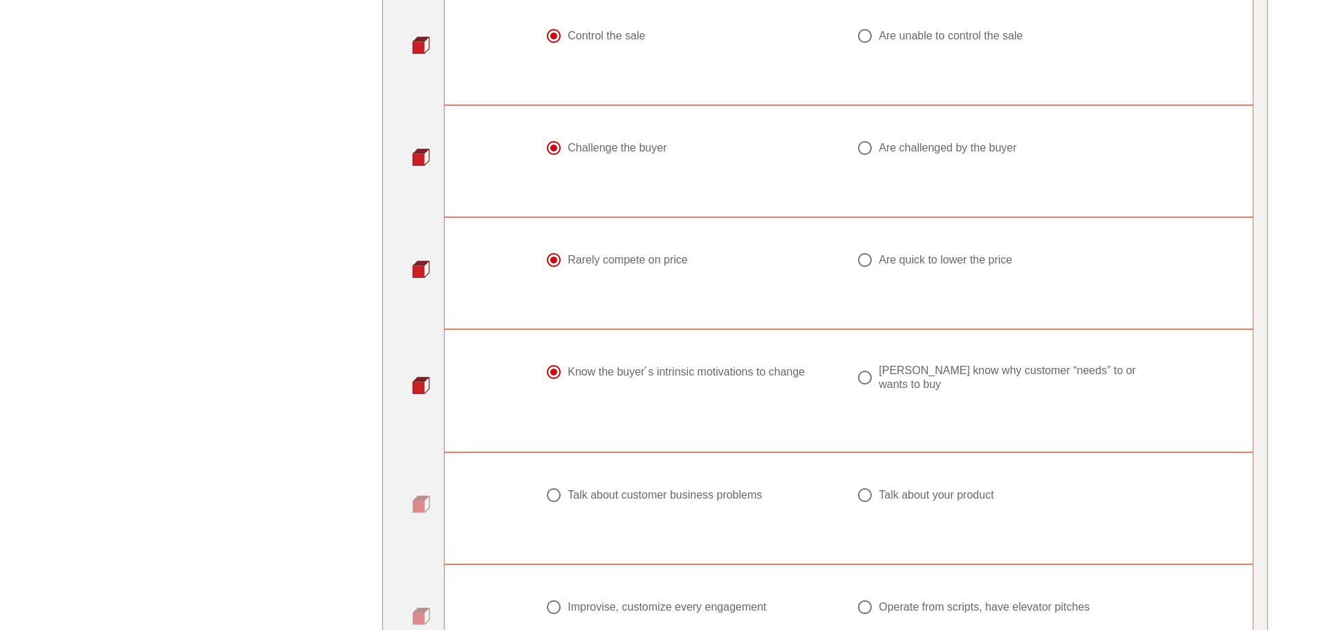
scroll to position [761, 0]
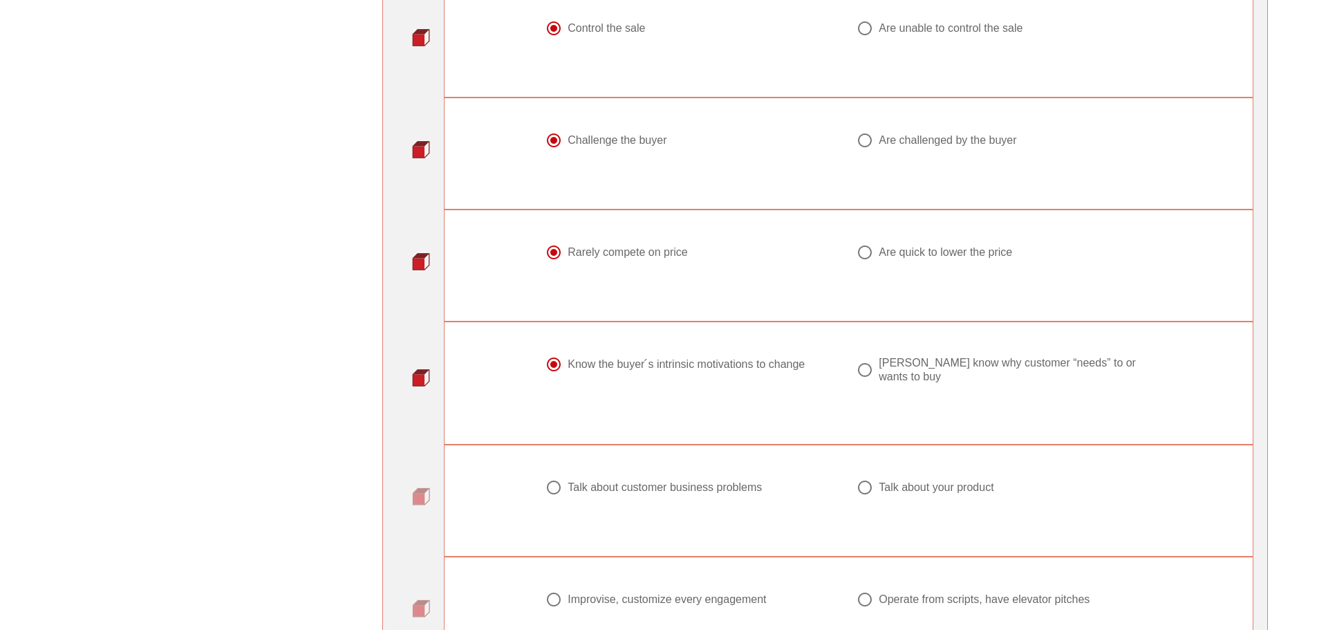
click at [864, 480] on div at bounding box center [865, 488] width 24 height 24
radio input "true"
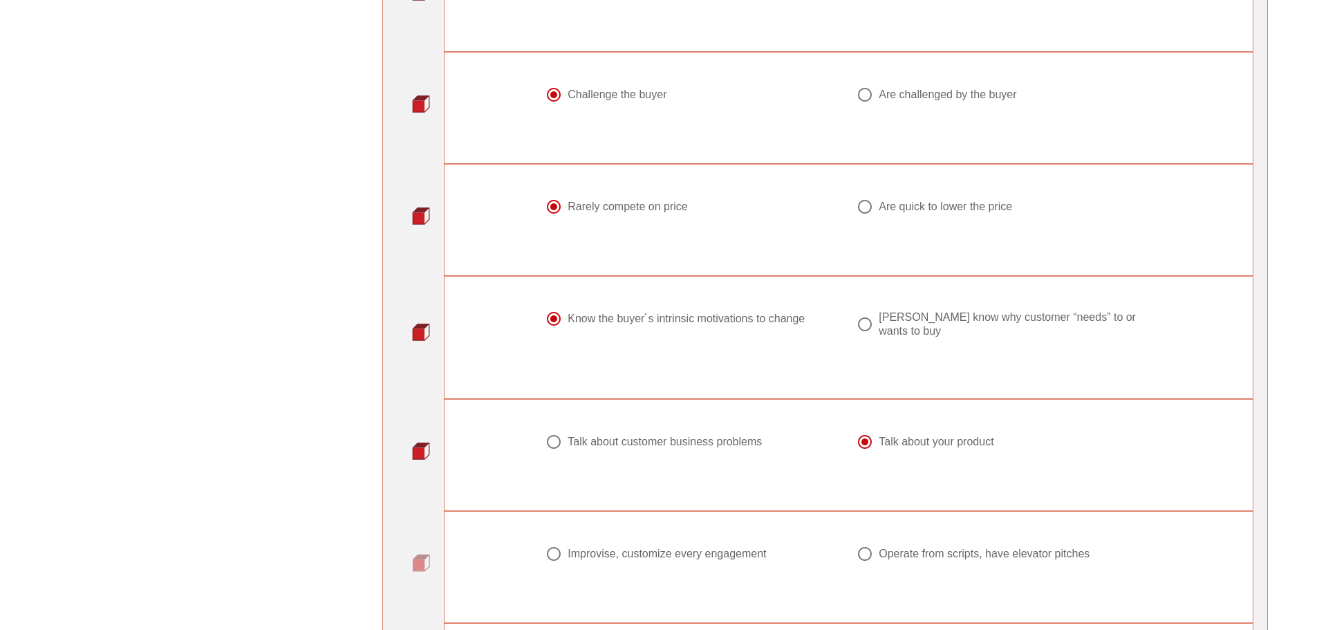
scroll to position [899, 0]
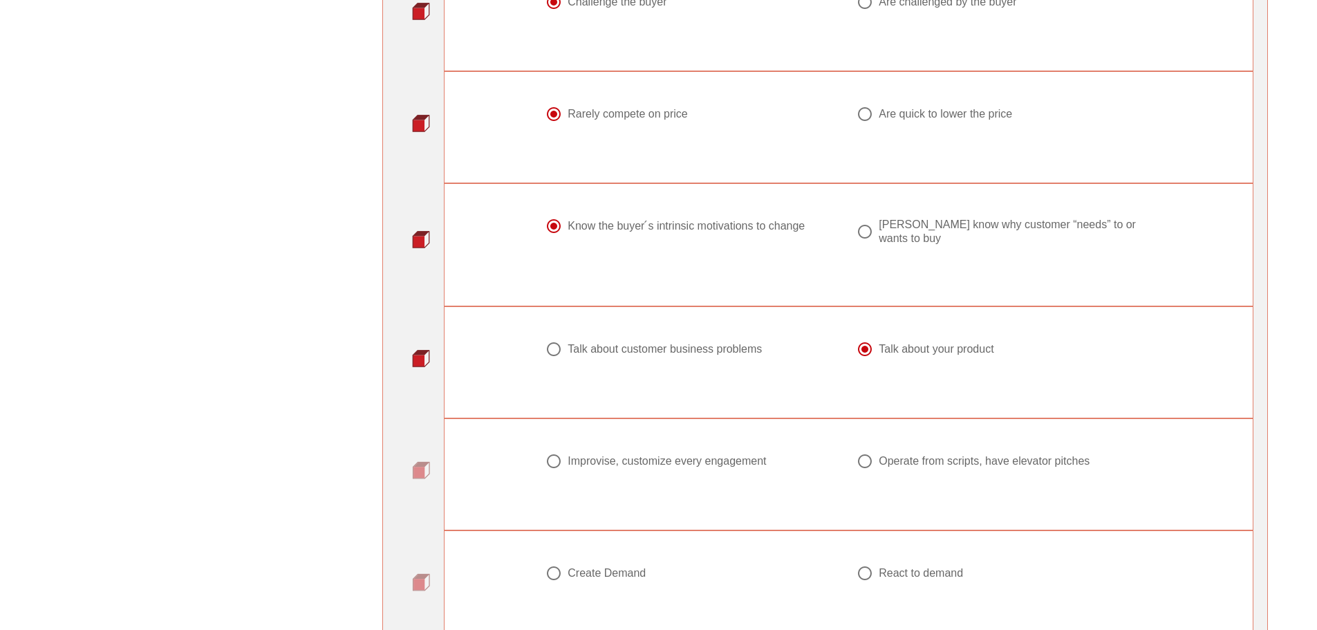
click at [550, 450] on div at bounding box center [554, 462] width 24 height 24
radio input "true"
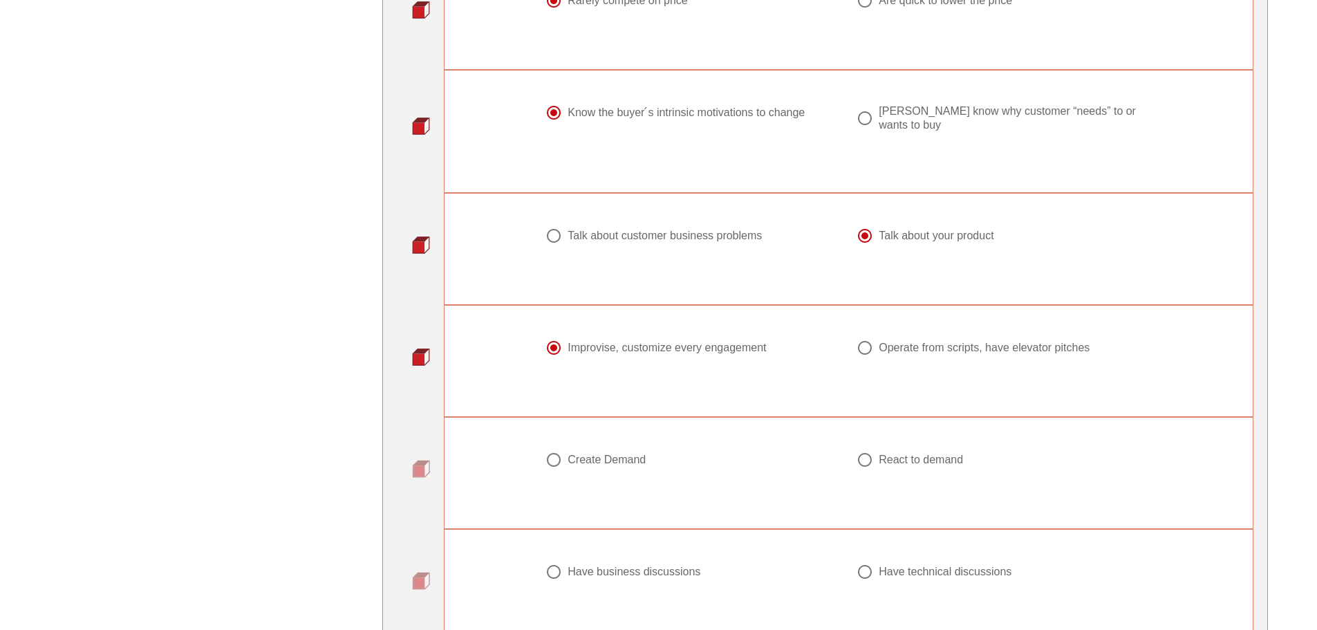
scroll to position [1037, 0]
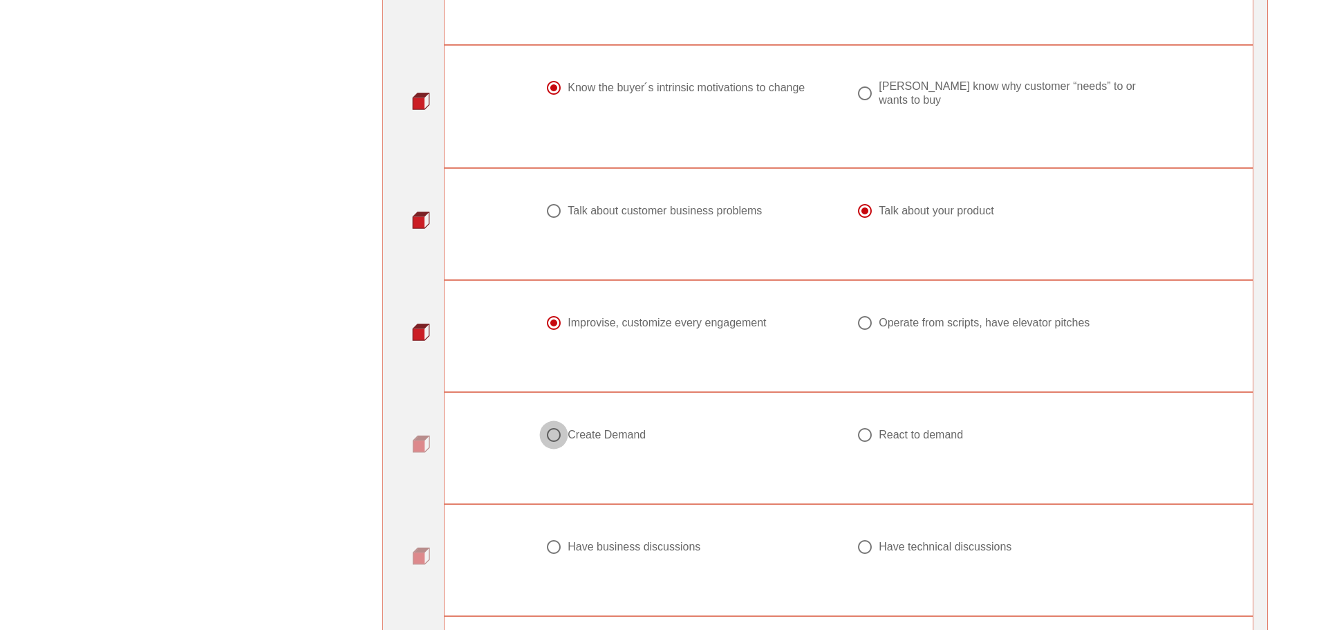
click at [557, 429] on div at bounding box center [554, 435] width 24 height 24
radio input "true"
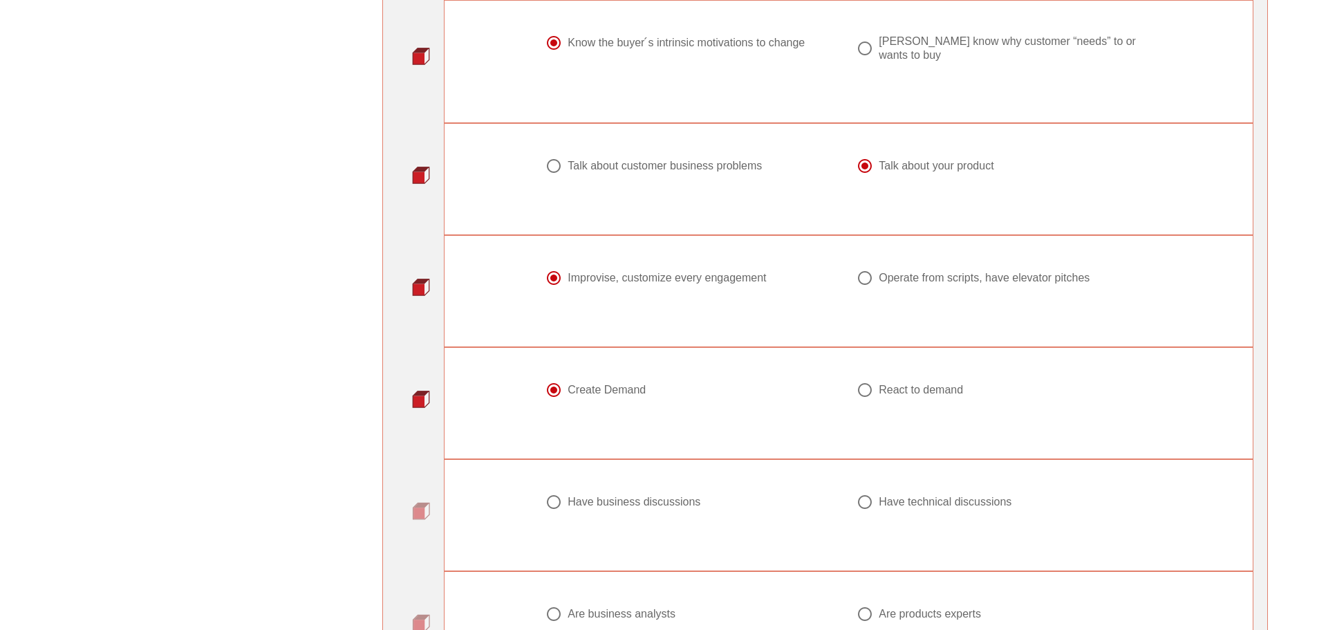
scroll to position [1106, 0]
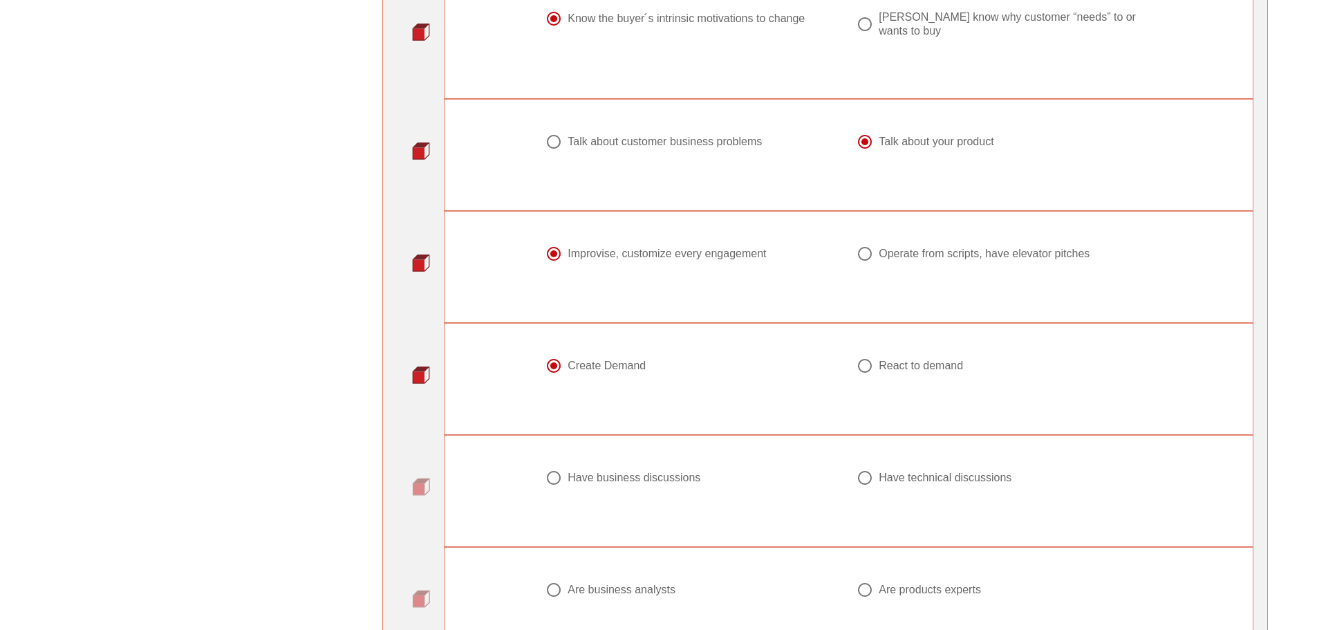
click at [564, 467] on div at bounding box center [554, 478] width 24 height 24
radio input "true"
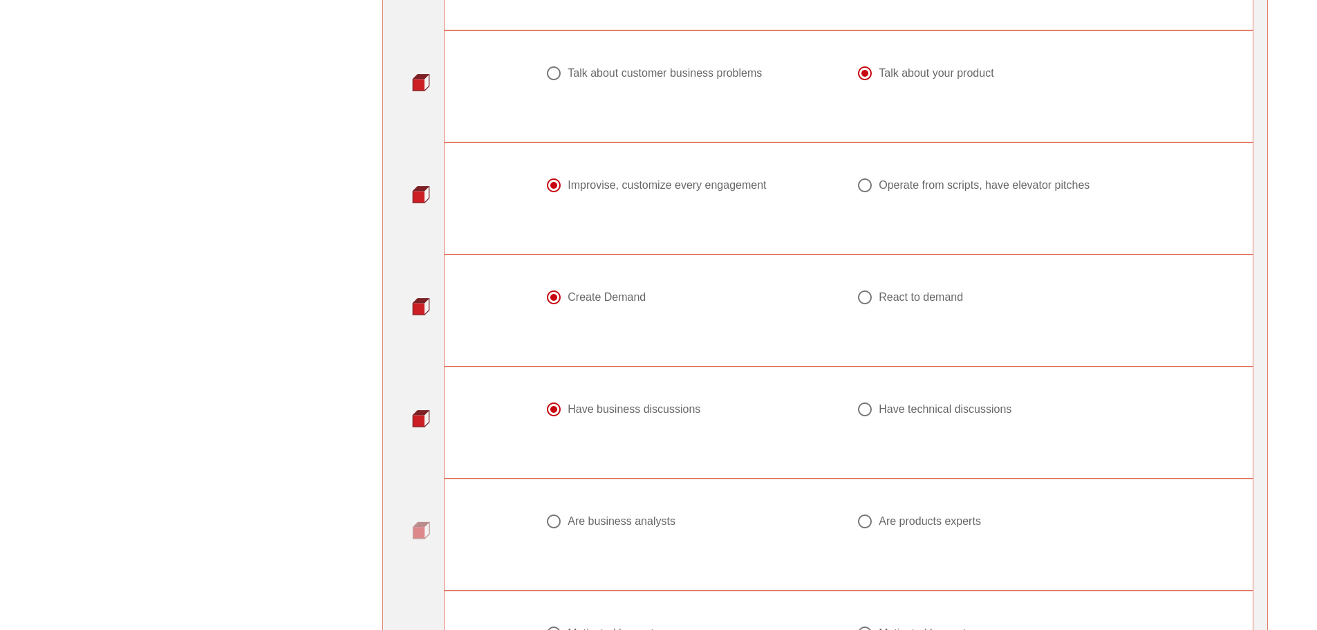
scroll to position [1245, 0]
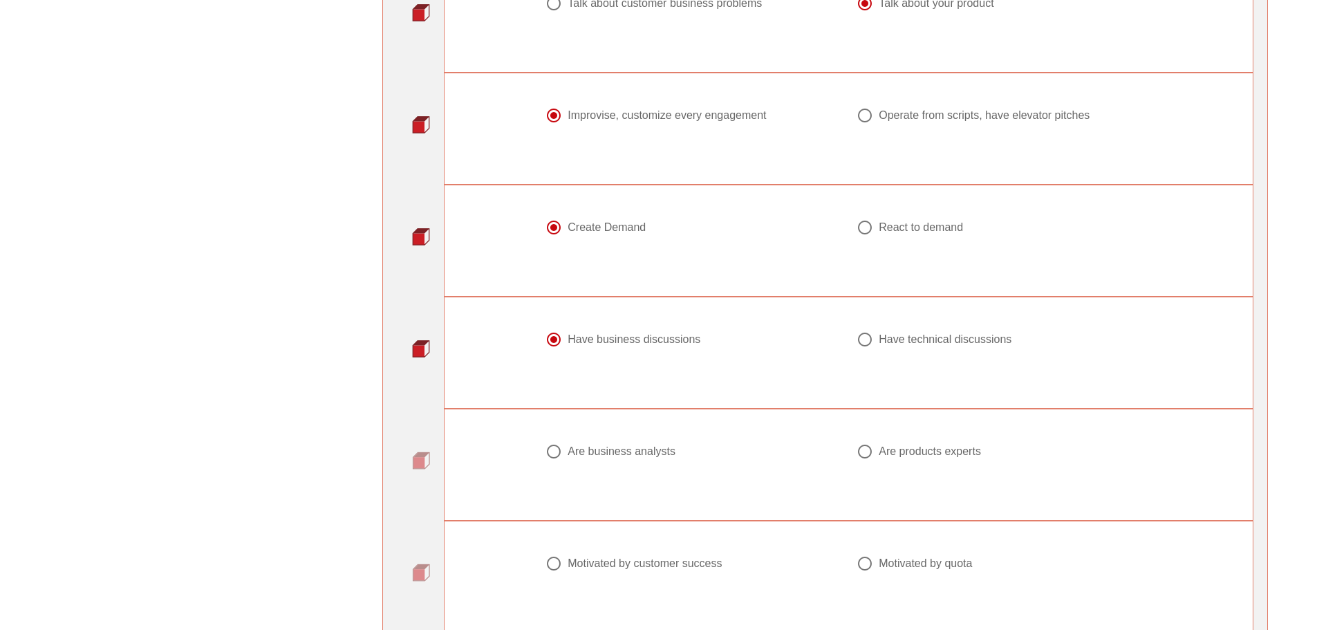
click at [563, 441] on div at bounding box center [554, 452] width 24 height 24
radio input "true"
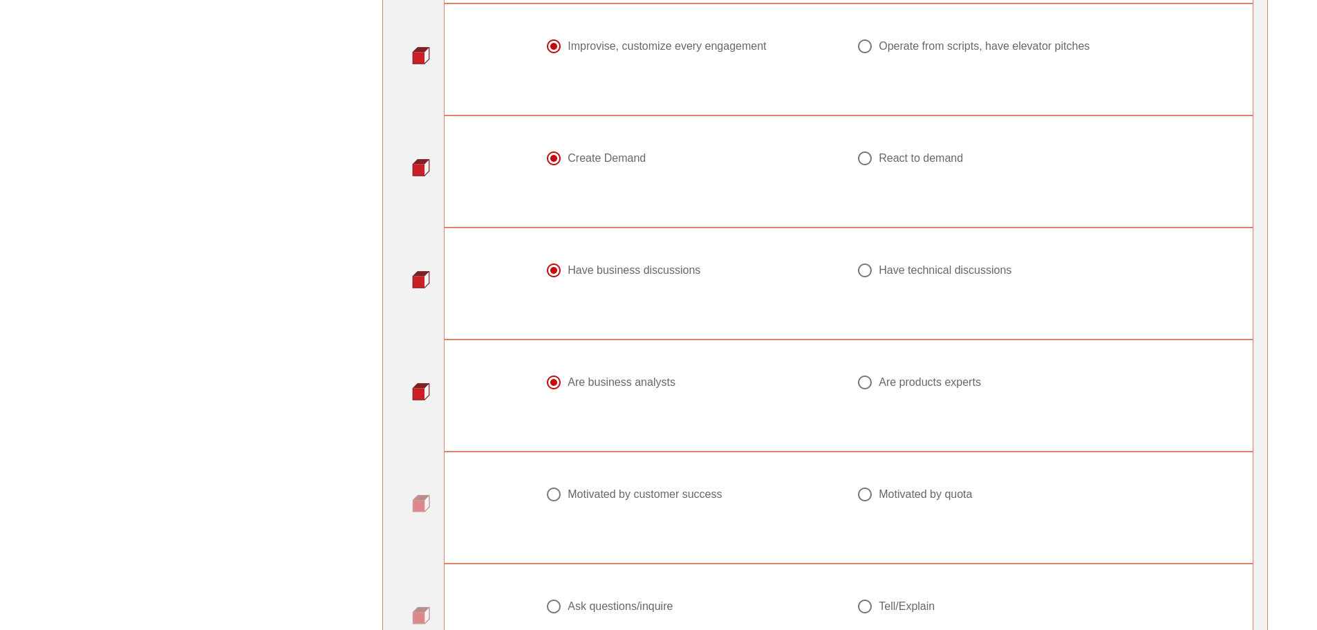
click at [559, 483] on div at bounding box center [554, 495] width 24 height 24
radio input "true"
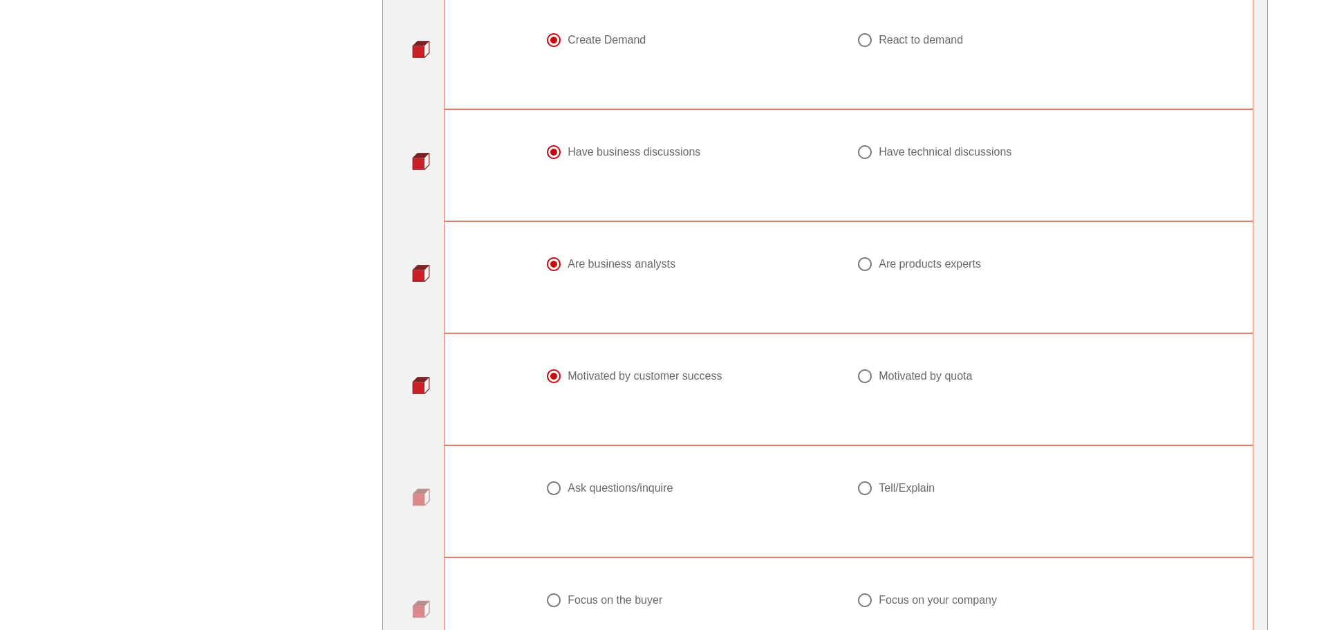
scroll to position [1452, 0]
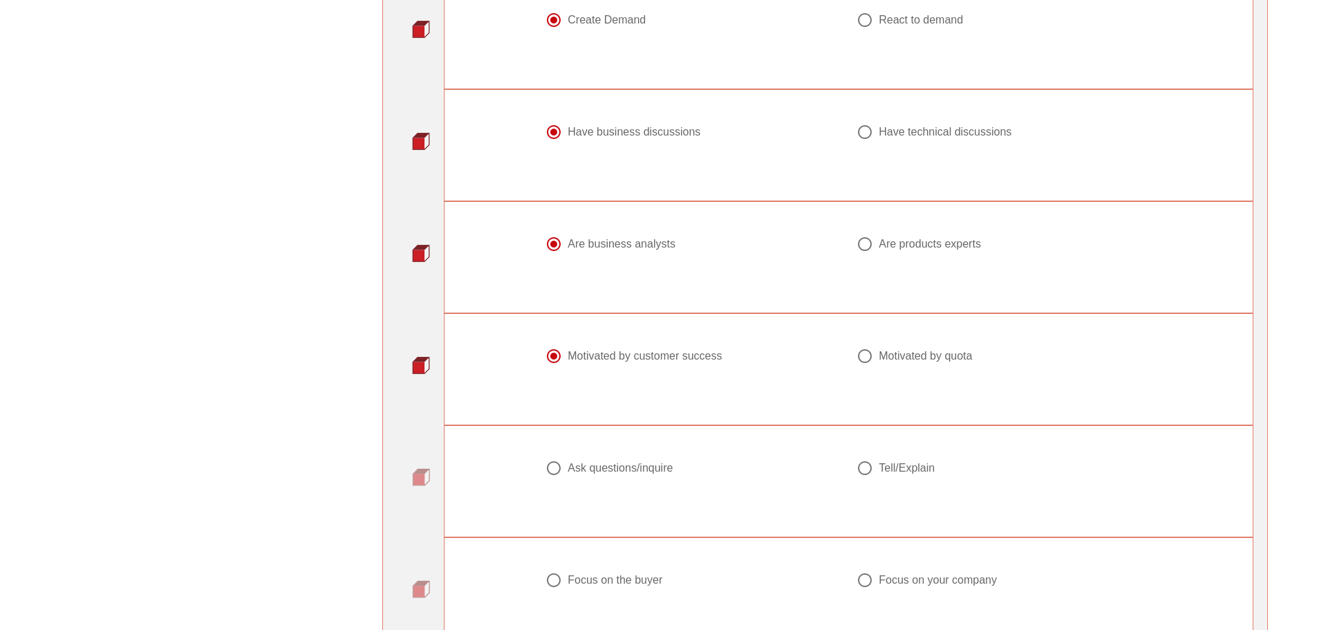
click at [554, 456] on div at bounding box center [554, 468] width 24 height 24
radio input "true"
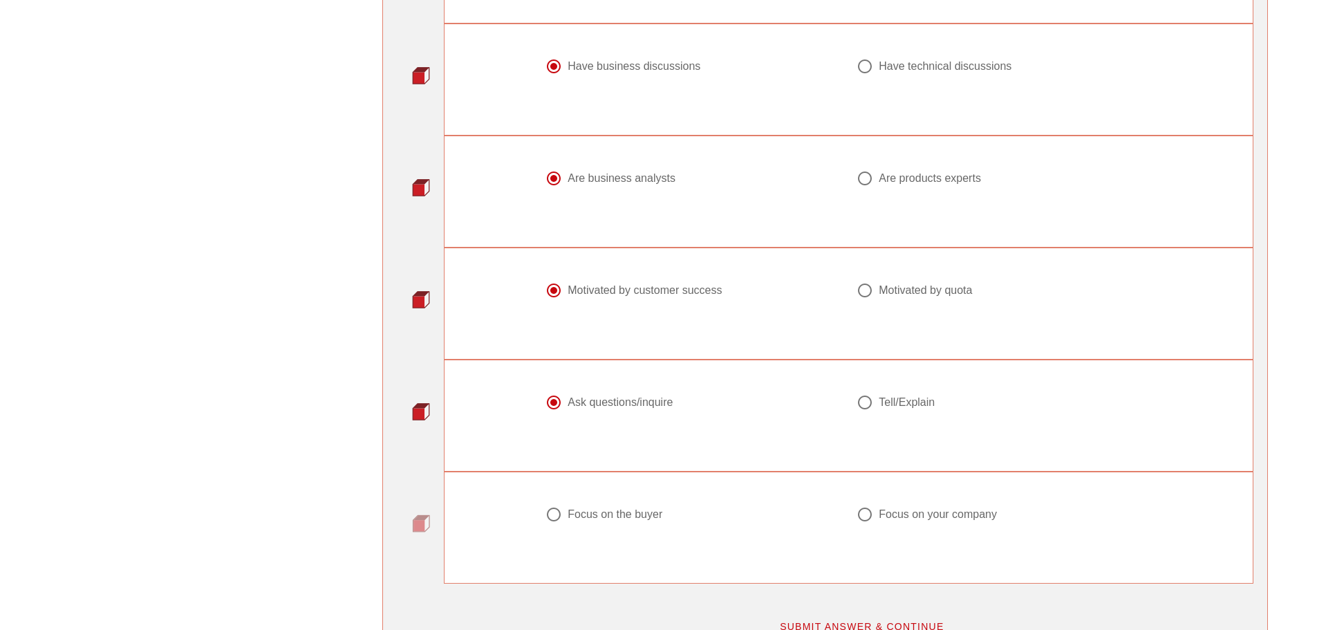
scroll to position [1521, 0]
click at [560, 499] on div at bounding box center [554, 511] width 24 height 24
radio input "true"
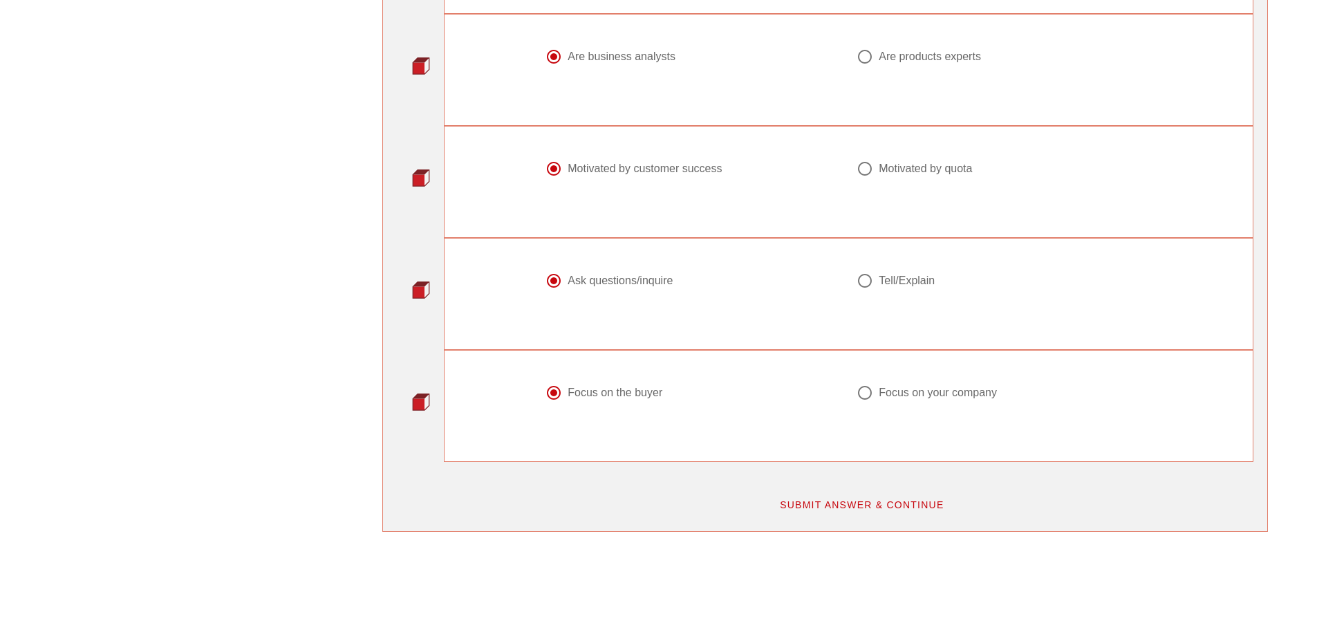
scroll to position [1660, 0]
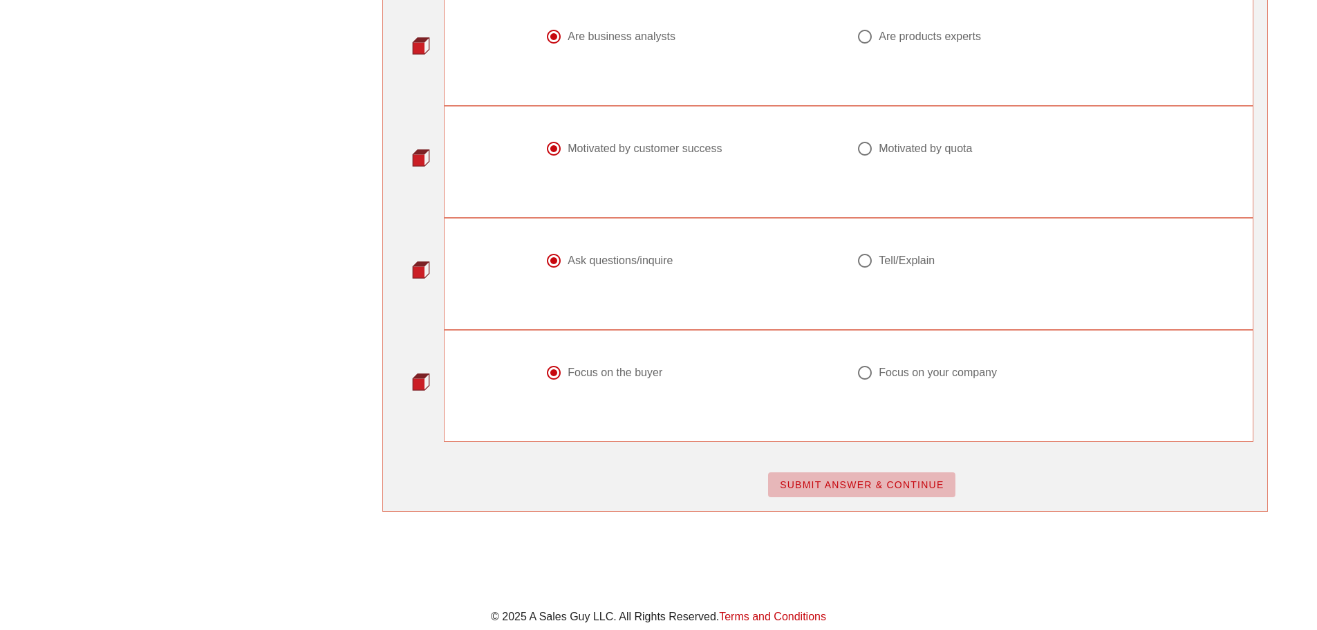
click at [821, 479] on span "SUBMIT ANSWER & CONTINUE" at bounding box center [861, 484] width 165 height 11
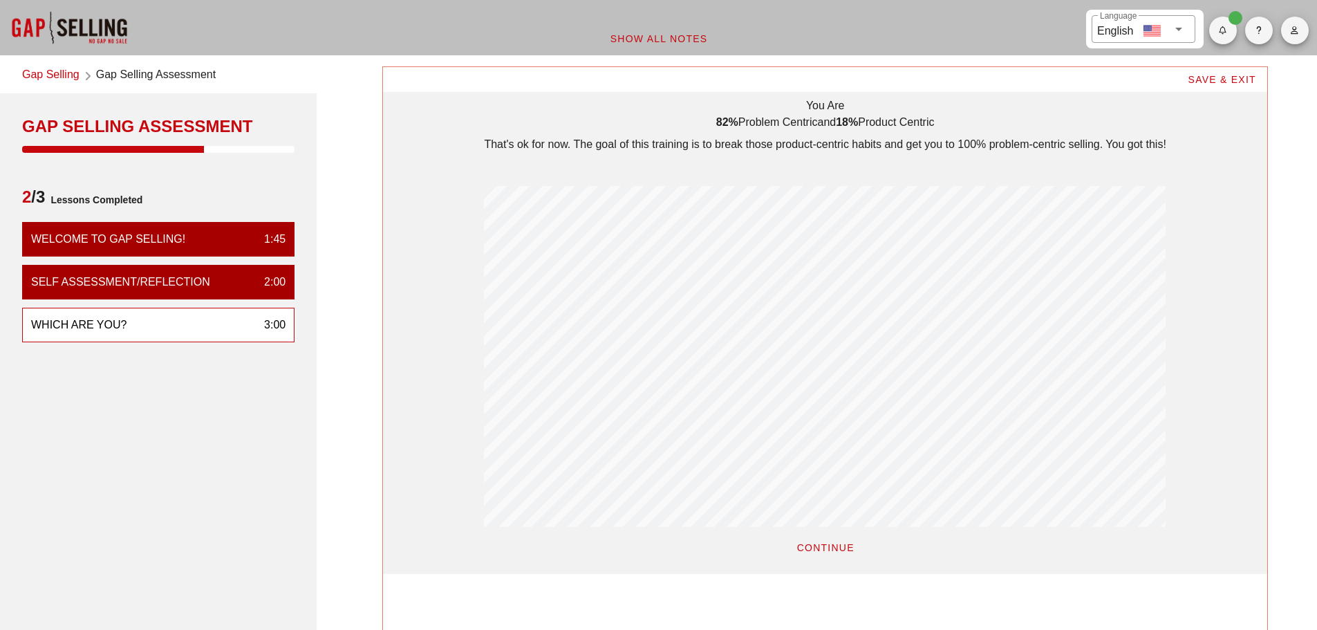
scroll to position [507, 884]
click at [808, 550] on span "CONTINUE" at bounding box center [825, 547] width 58 height 11
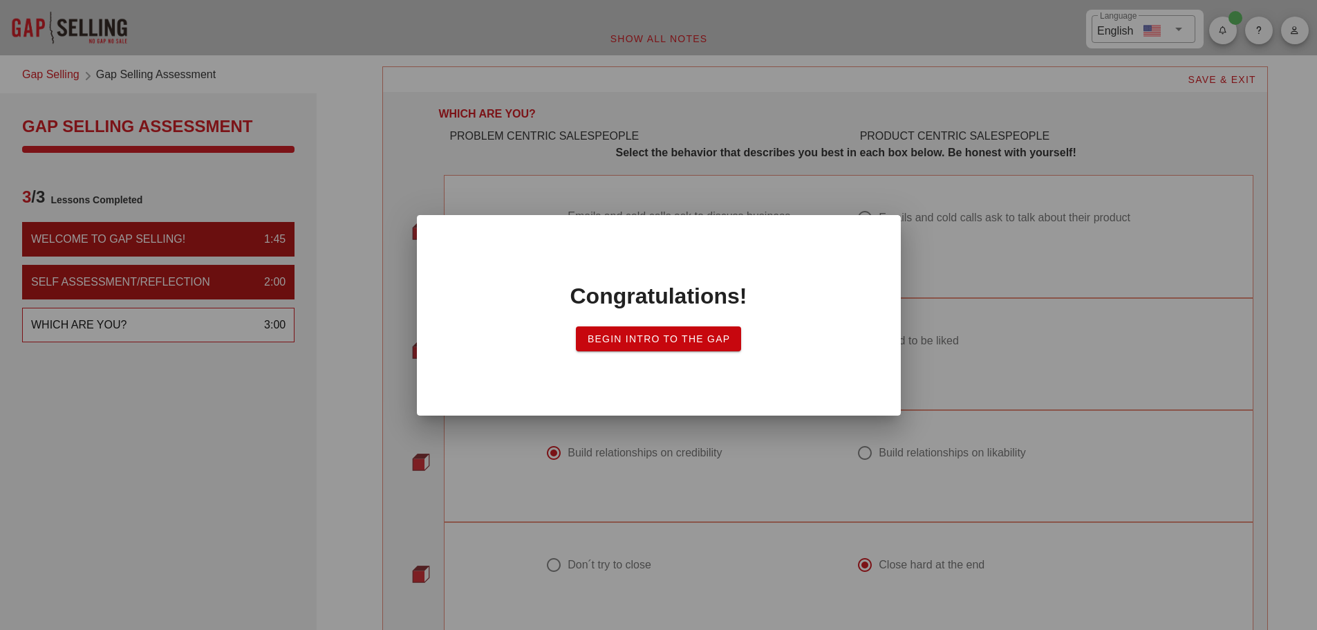
click at [654, 342] on span "Begin Intro to the Gap" at bounding box center [659, 338] width 144 height 11
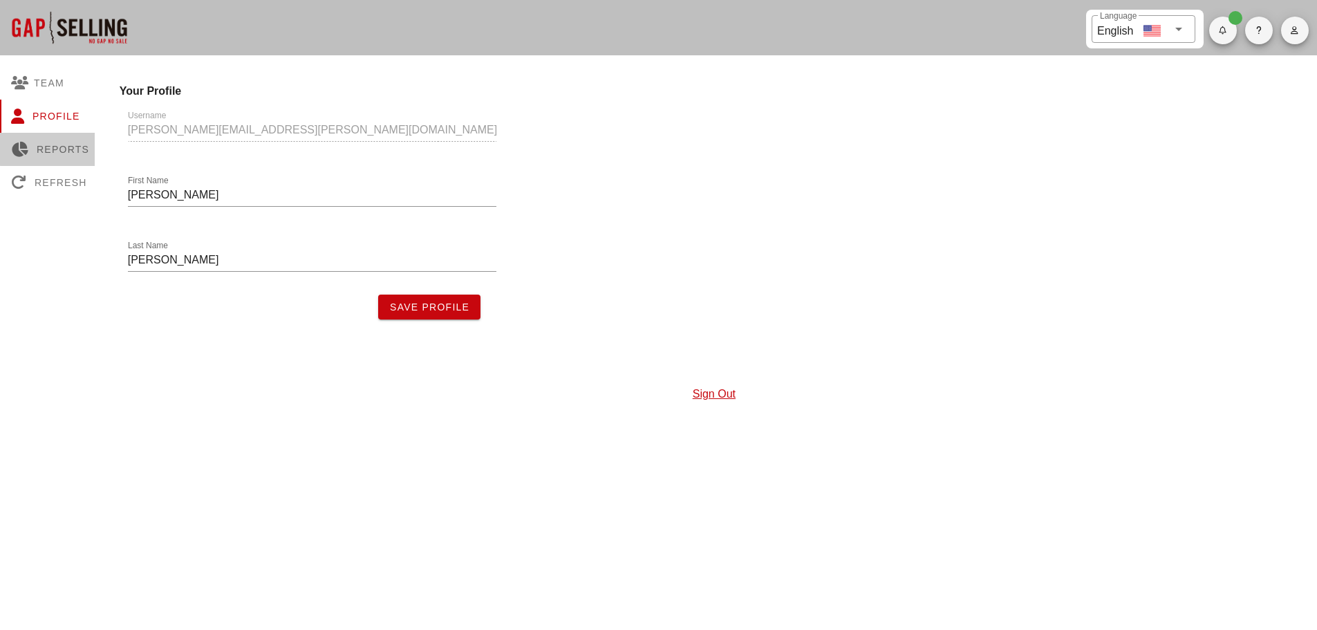
click at [53, 146] on div "Reports" at bounding box center [50, 149] width 100 height 33
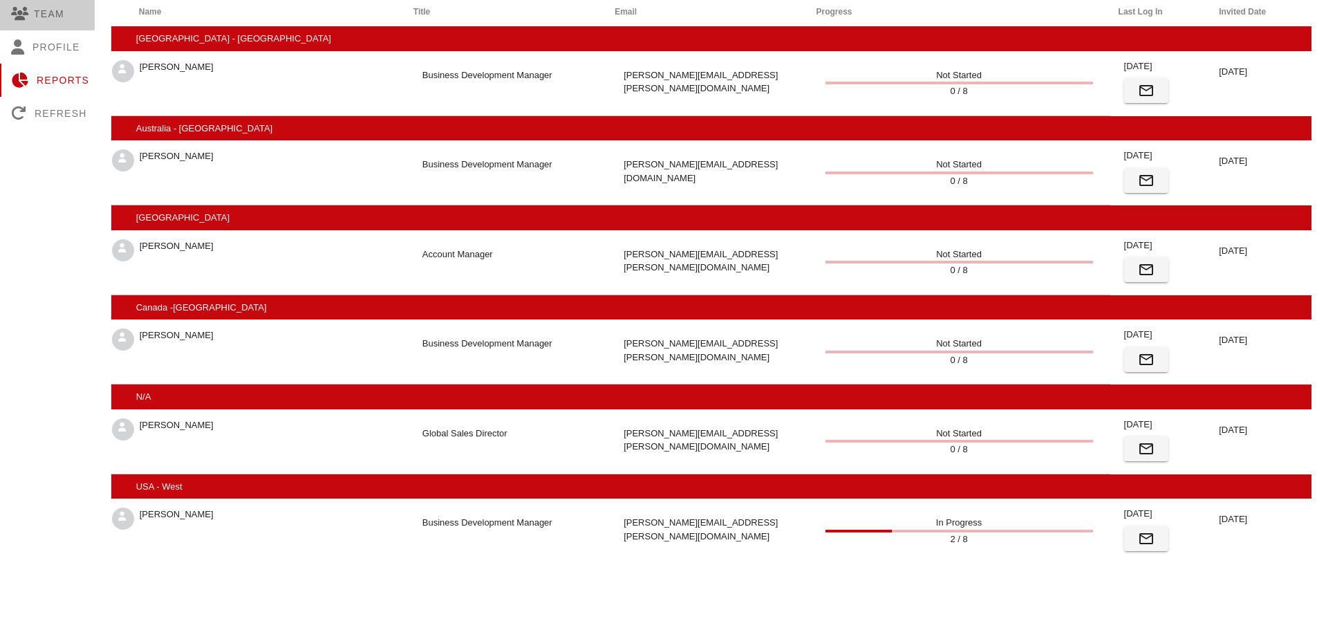
click at [45, 20] on div "Team" at bounding box center [50, 13] width 100 height 33
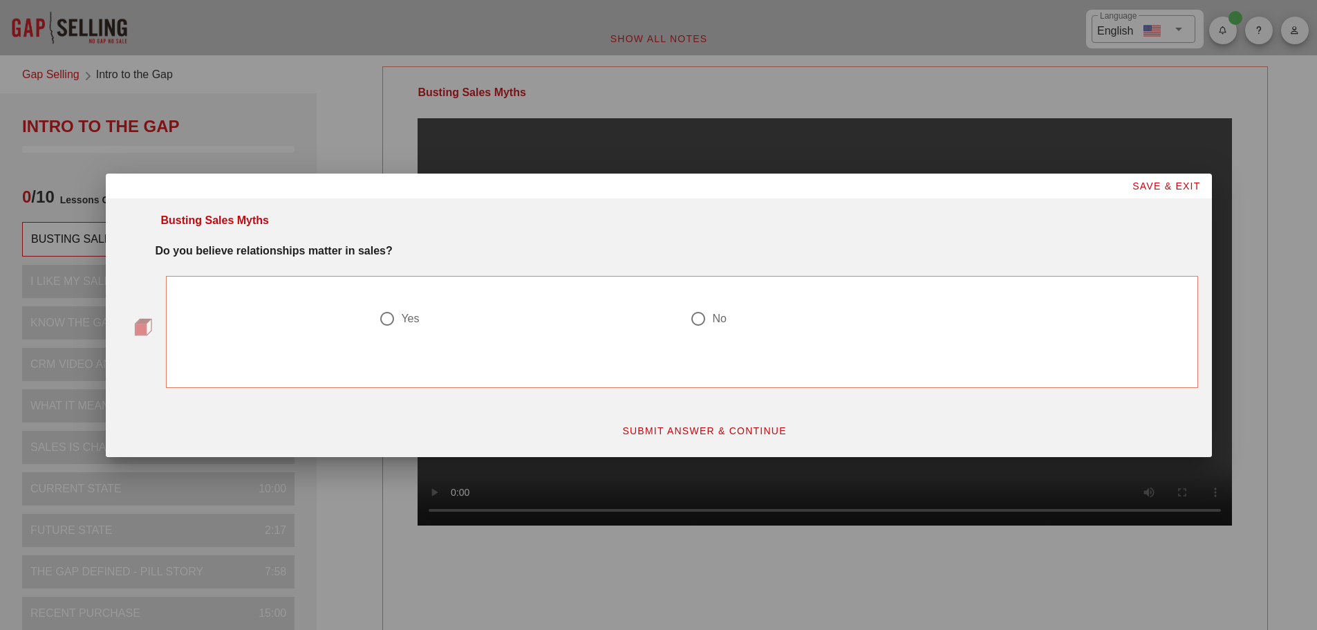
click at [387, 324] on div at bounding box center [388, 319] width 24 height 24
radio input "true"
click at [702, 434] on span "SUBMIT ANSWER & CONTINUE" at bounding box center [704, 430] width 165 height 11
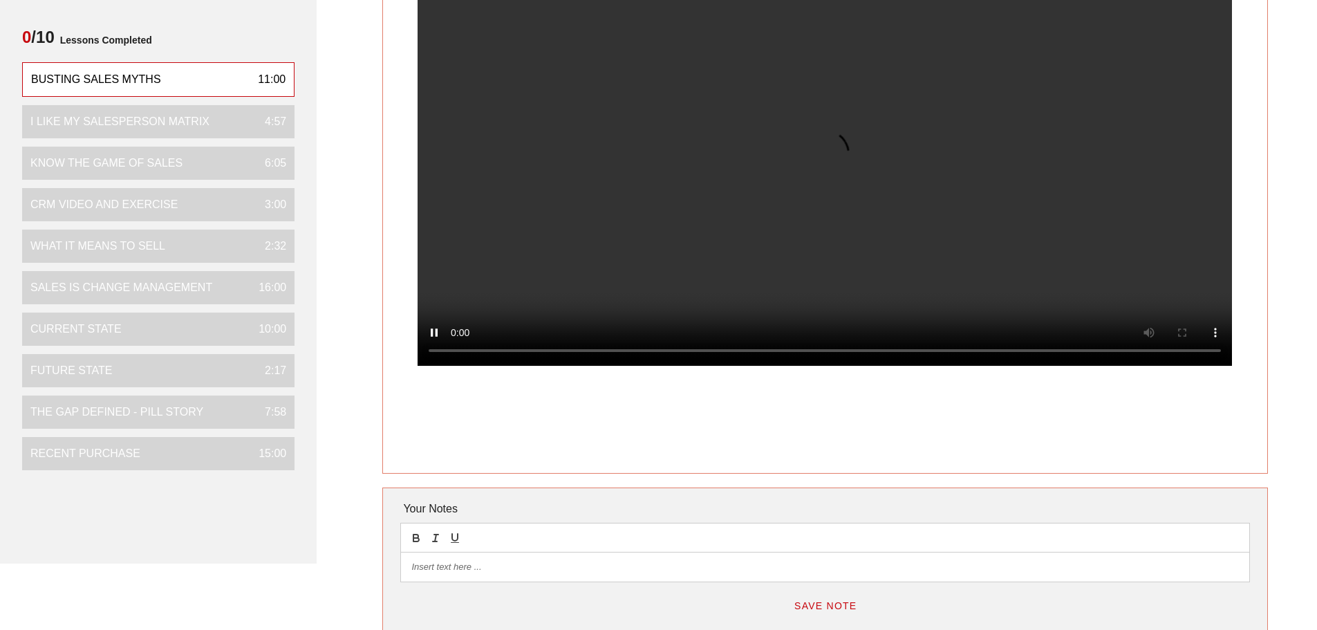
scroll to position [138, 0]
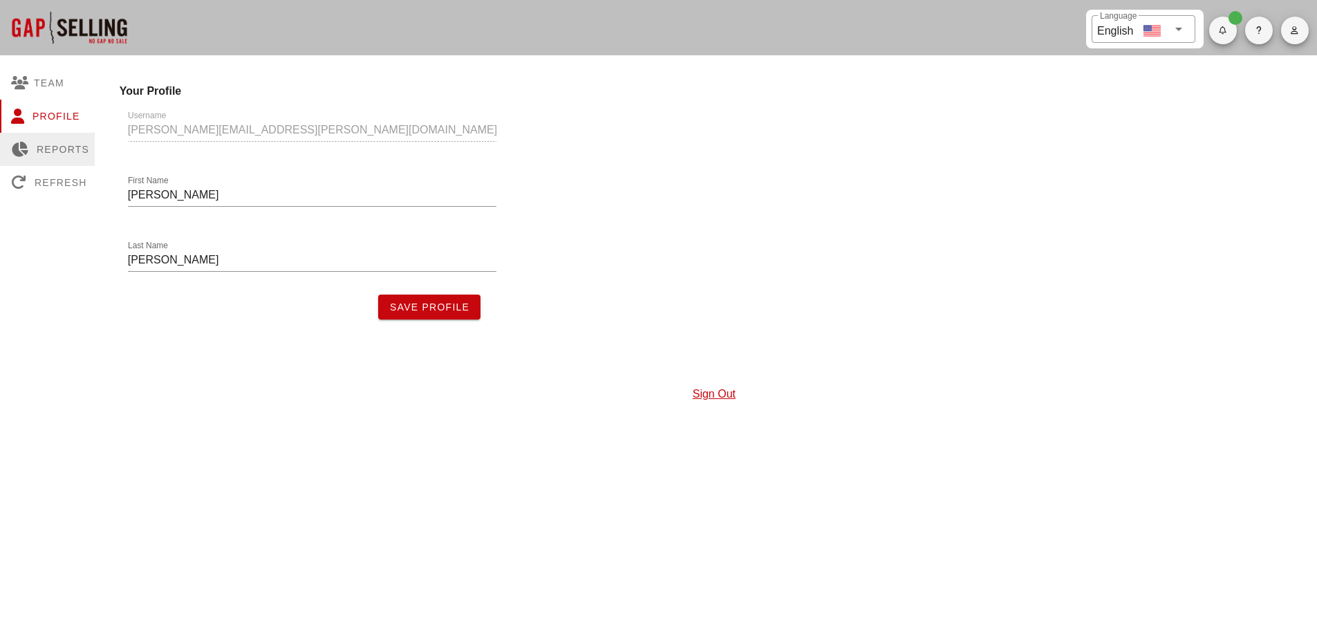
click at [52, 146] on div "Reports" at bounding box center [50, 149] width 100 height 33
